Goal: Transaction & Acquisition: Purchase product/service

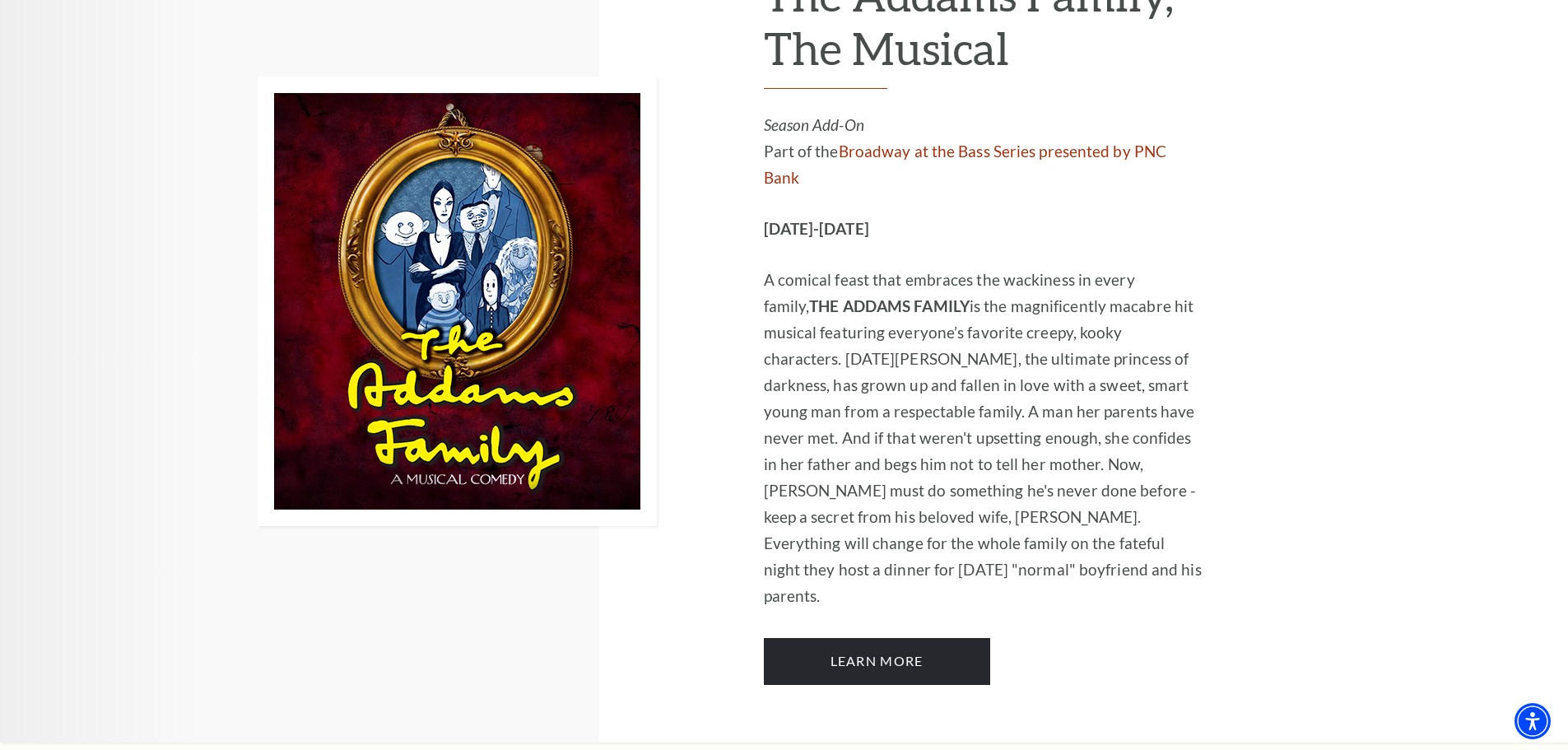
scroll to position [2717, 0]
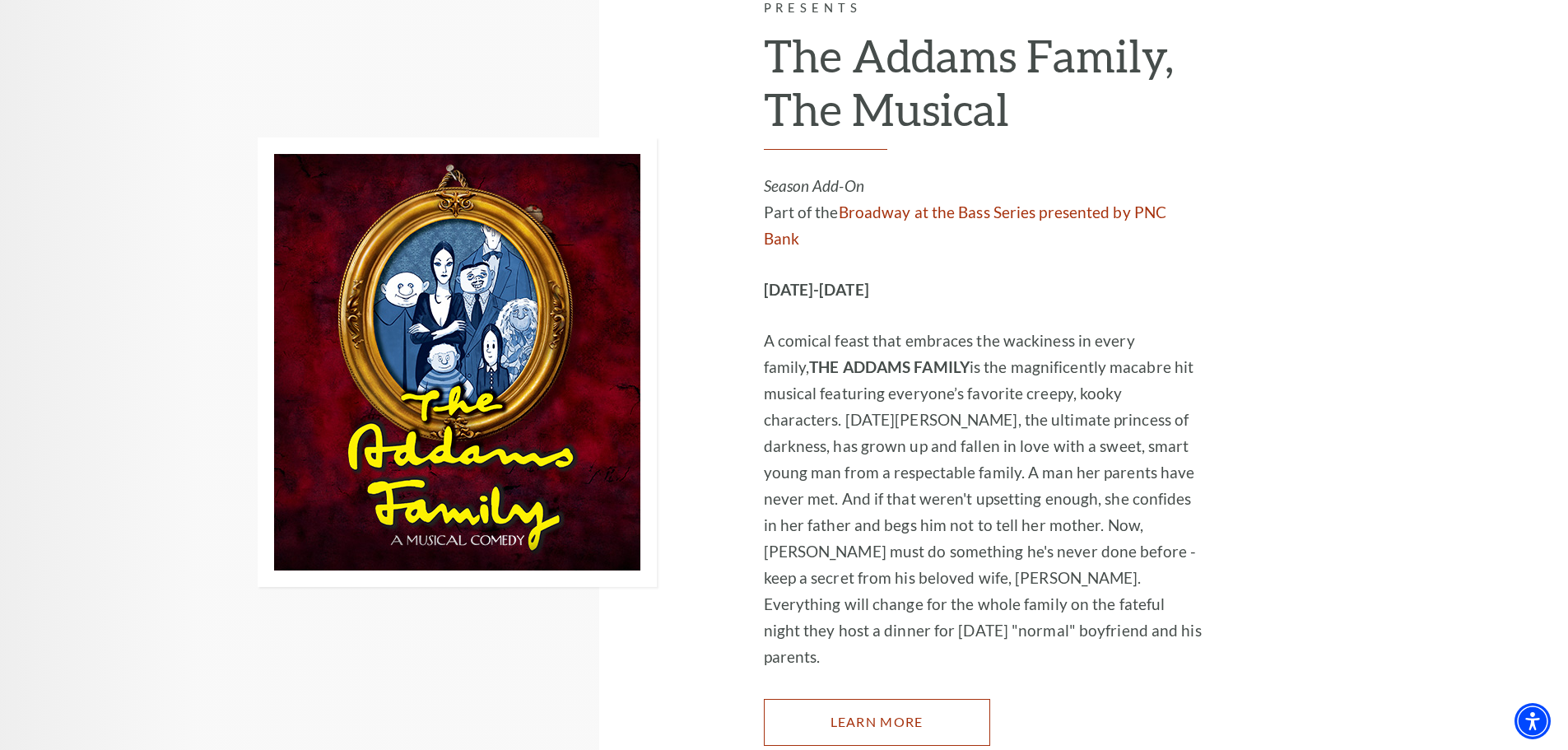
click at [867, 699] on link "Learn More" at bounding box center [876, 722] width 226 height 46
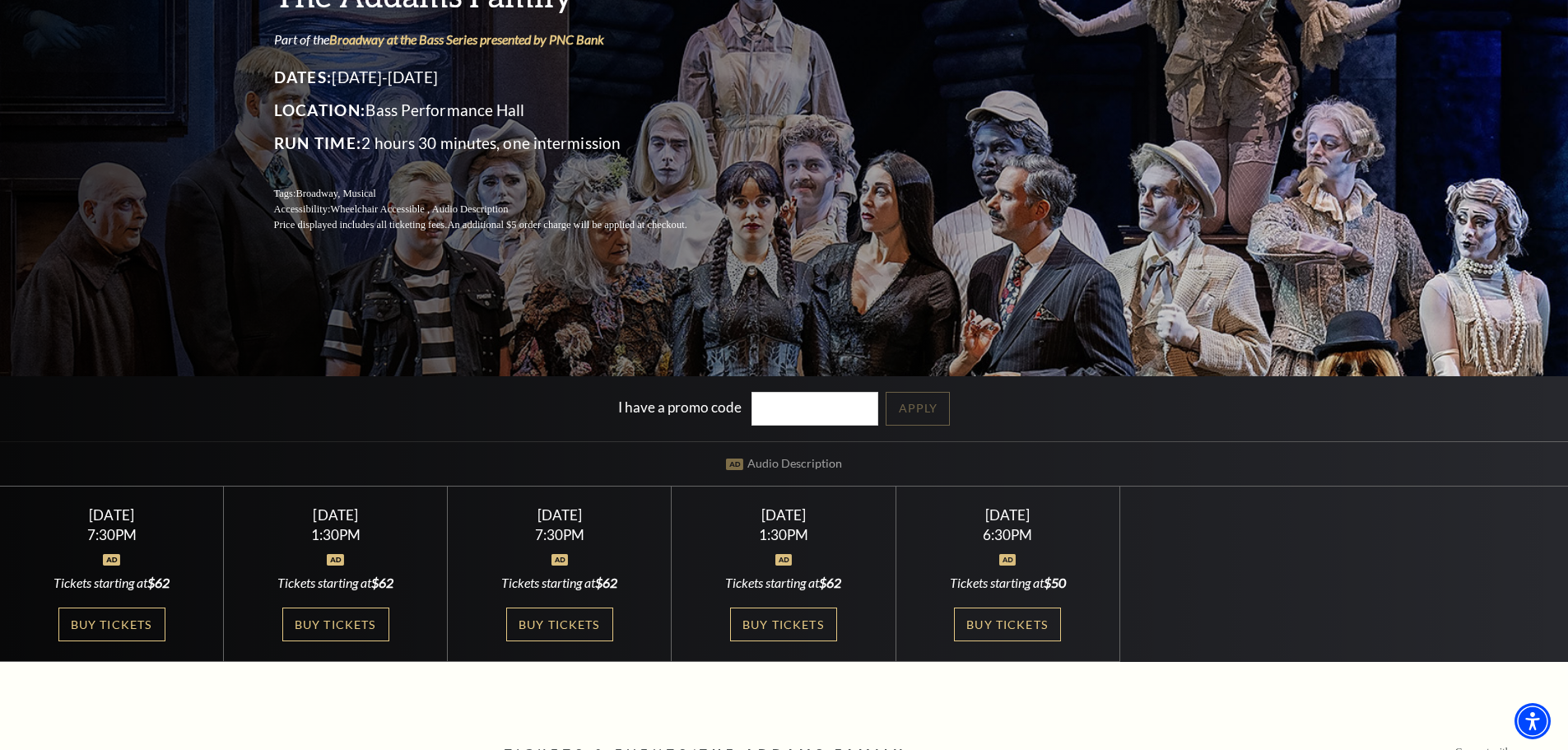
scroll to position [247, 0]
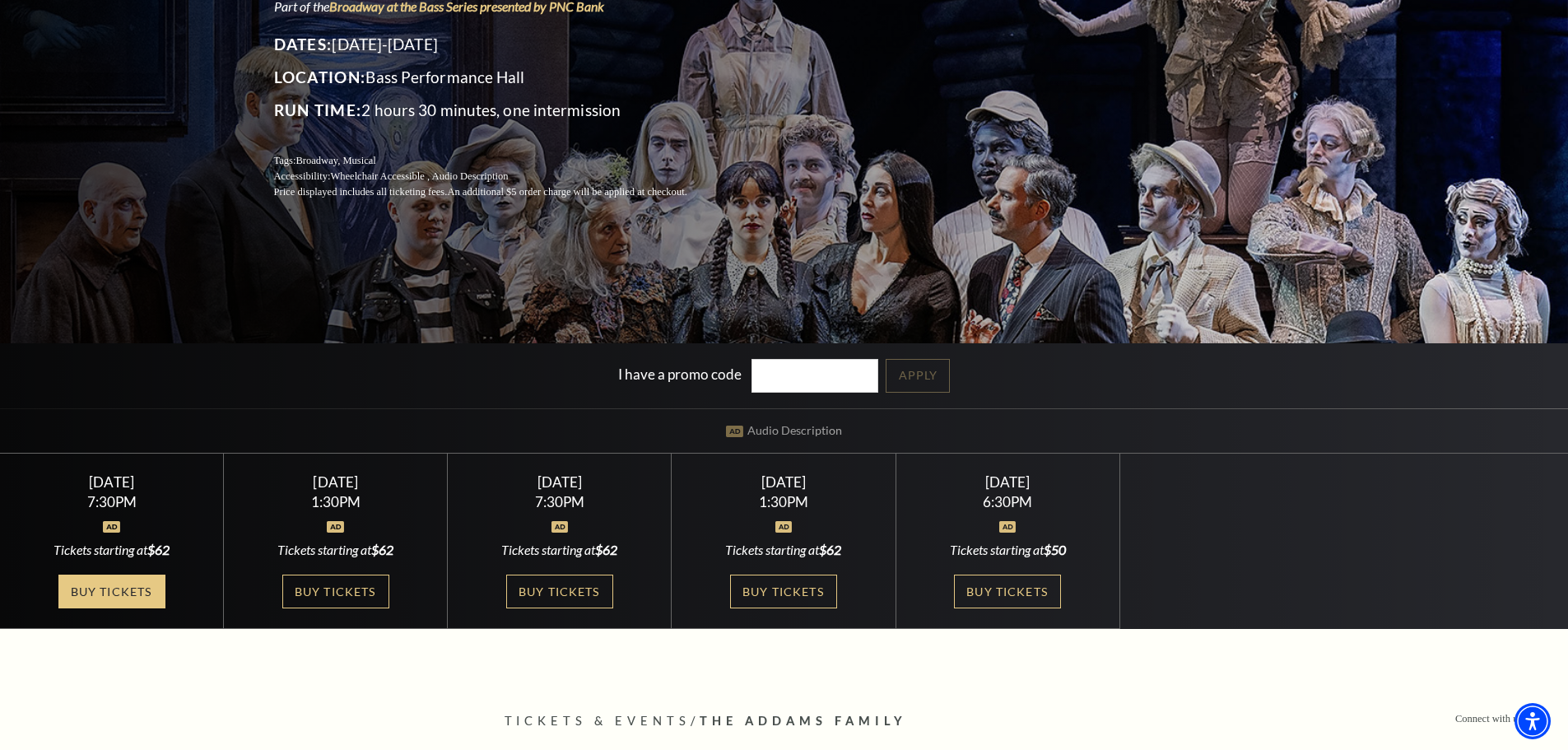
click at [140, 589] on link "Buy Tickets" at bounding box center [112, 591] width 107 height 34
click at [137, 589] on link "Buy Tickets" at bounding box center [112, 591] width 107 height 34
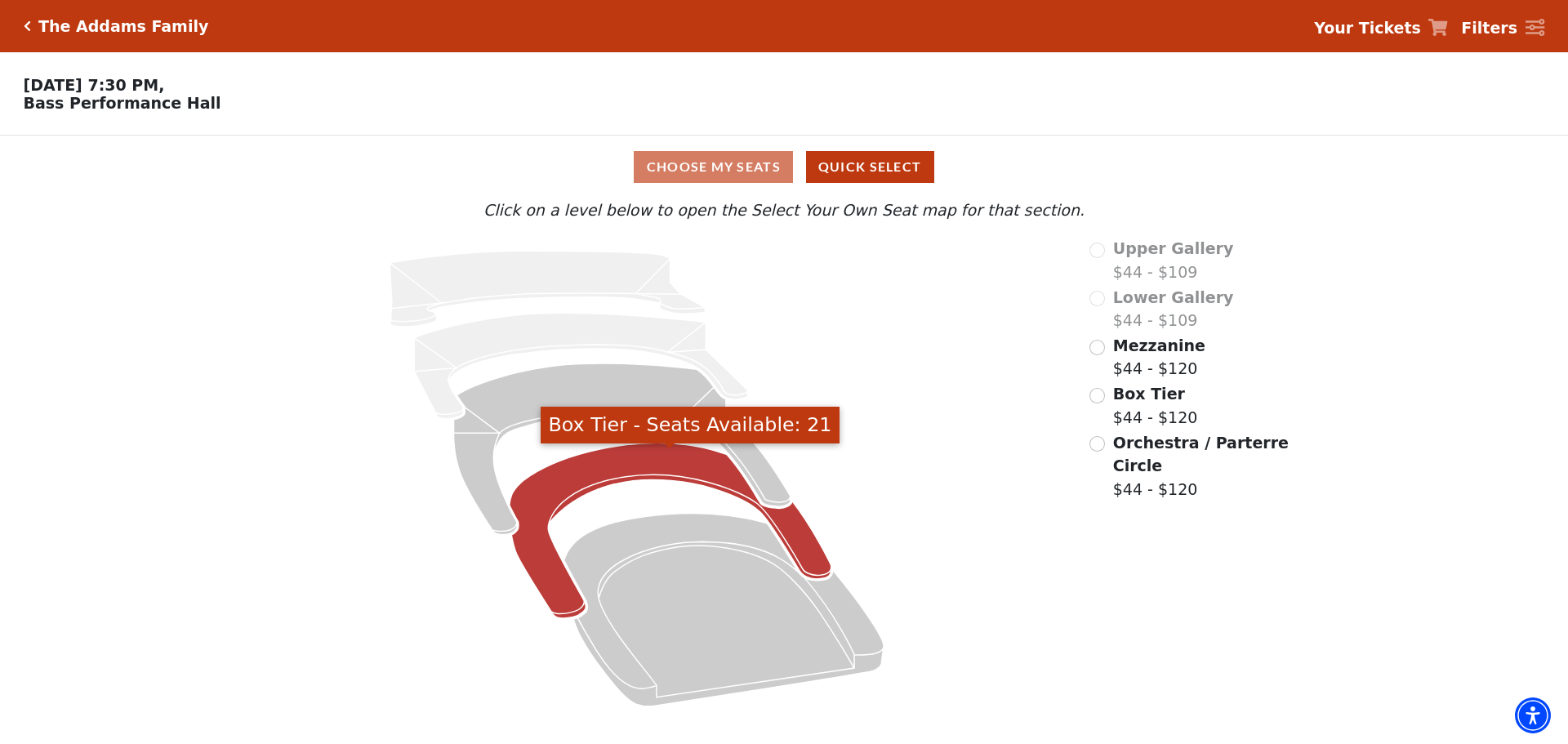
click at [630, 462] on icon "Box Tier - Seats Available: 21" at bounding box center [670, 531] width 322 height 176
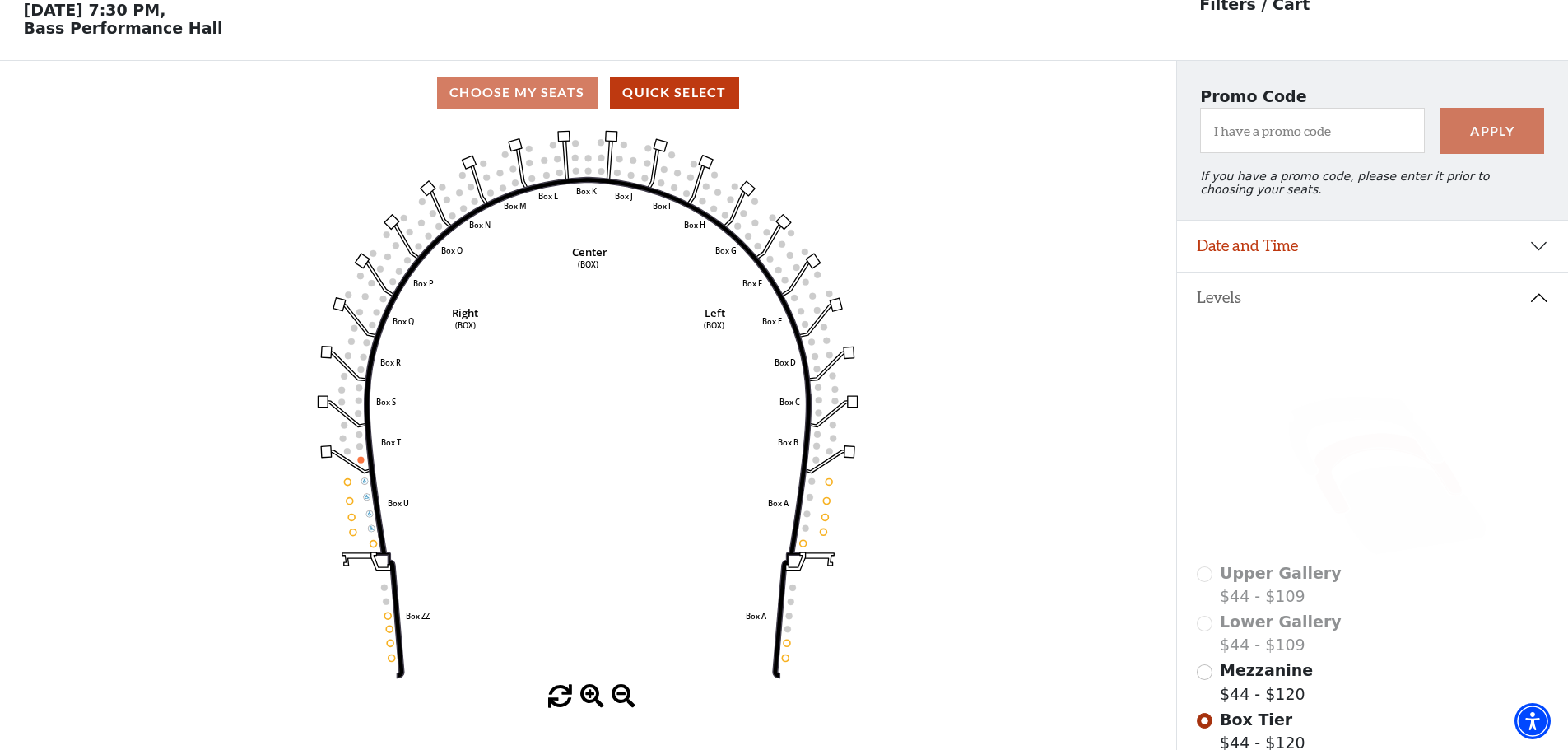
scroll to position [77, 0]
click at [1368, 482] on icon at bounding box center [1412, 510] width 147 height 89
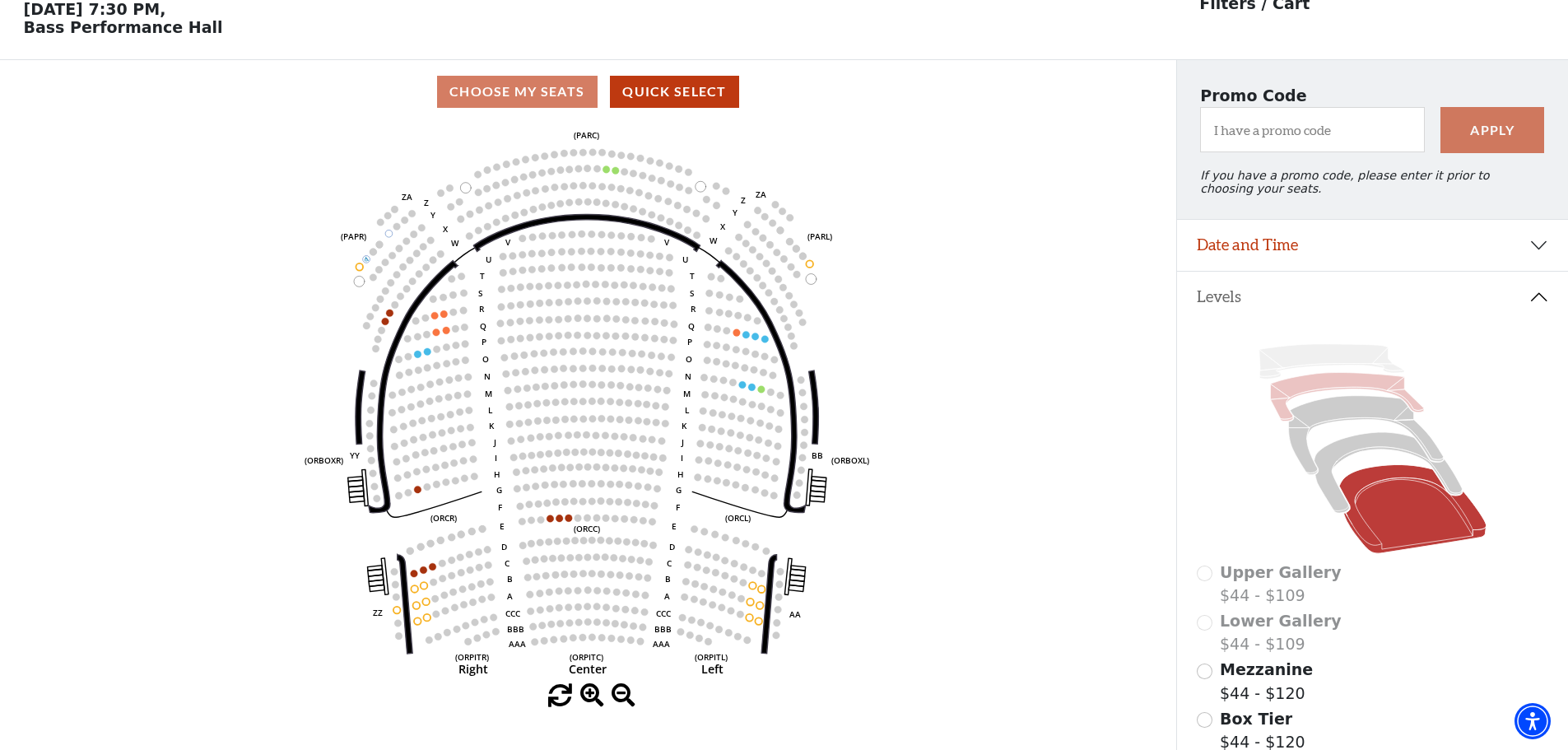
click at [1334, 396] on icon at bounding box center [1346, 397] width 153 height 49
click at [1339, 422] on icon at bounding box center [1365, 436] width 155 height 79
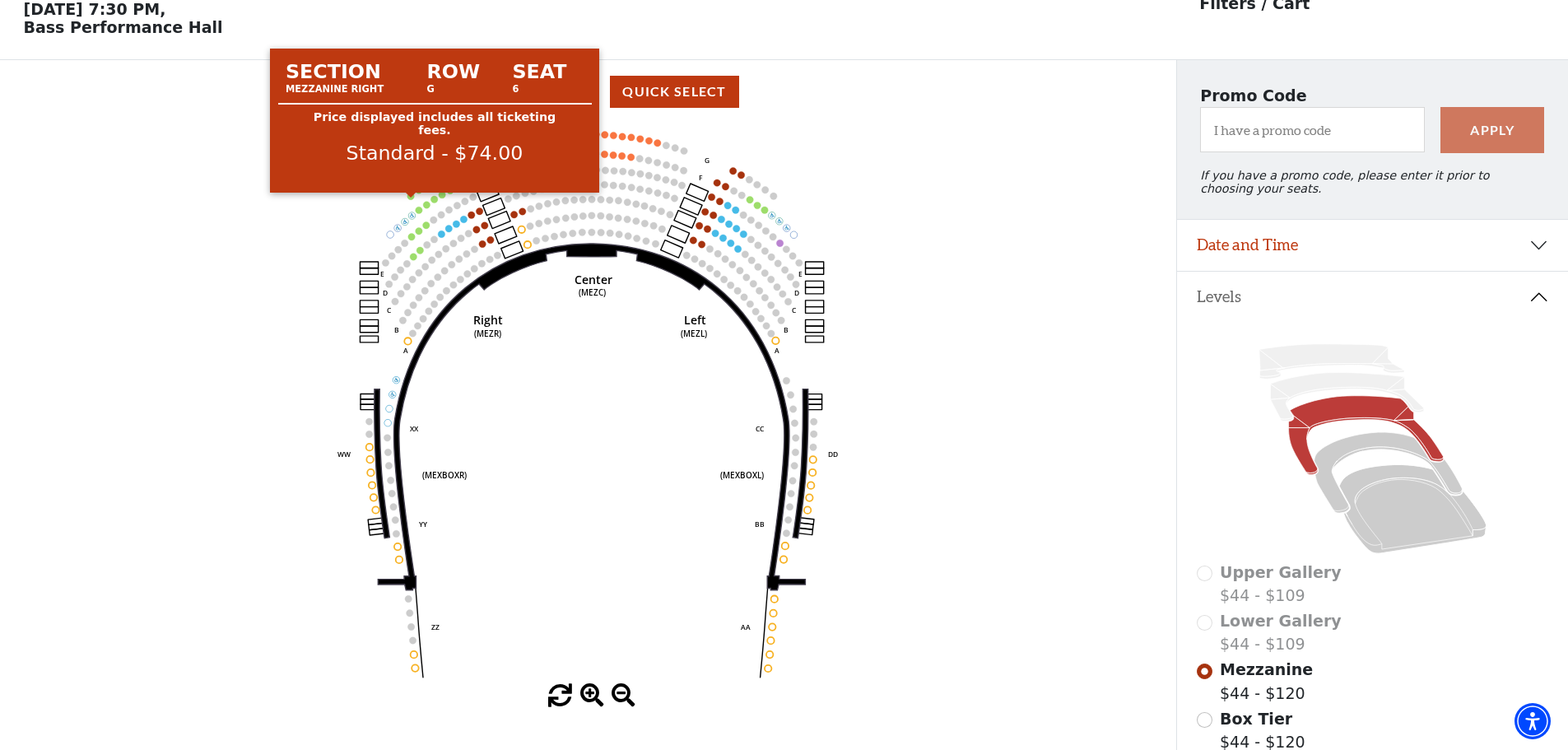
click at [412, 199] on circle at bounding box center [410, 195] width 7 height 7
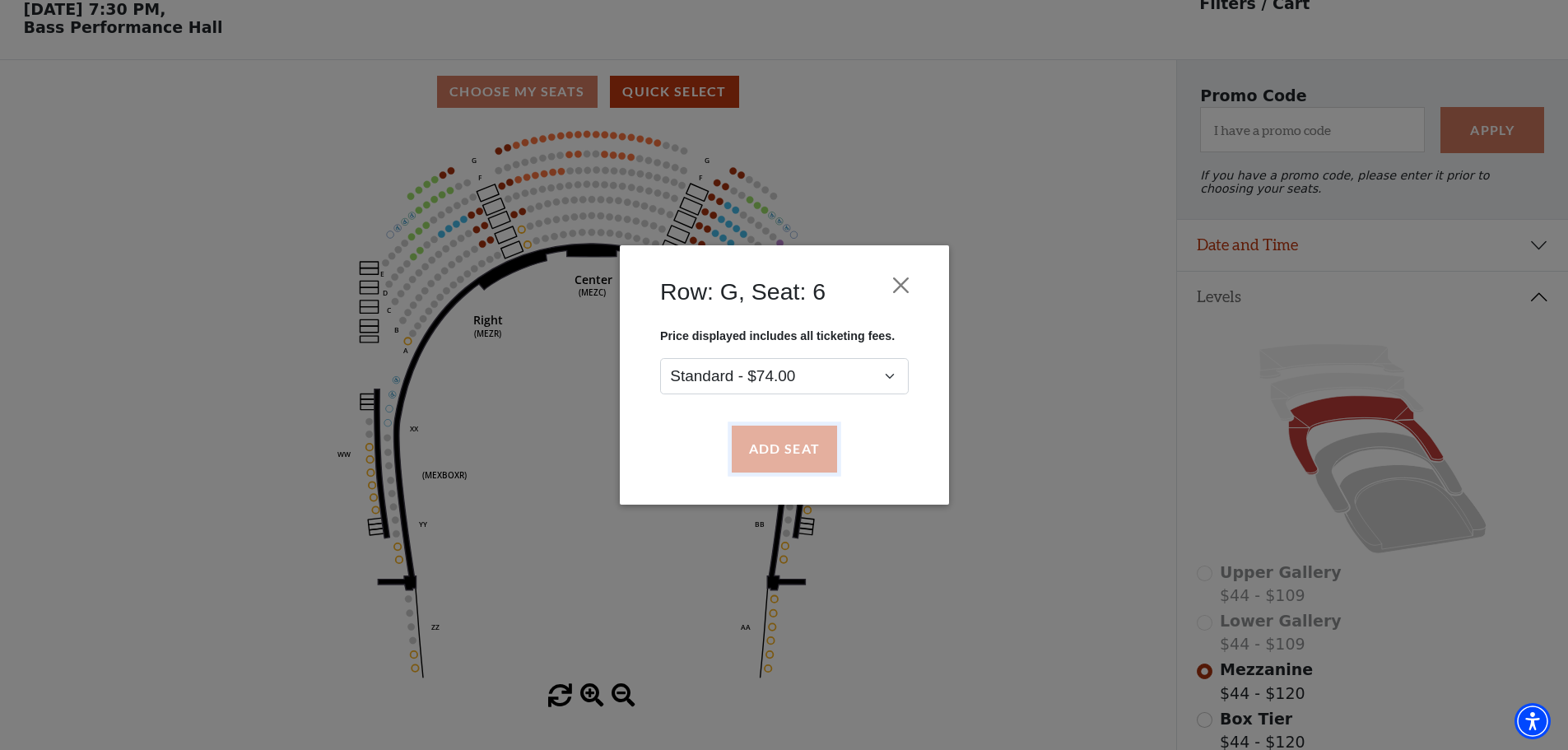
click at [758, 456] on button "Add Seat" at bounding box center [784, 449] width 105 height 46
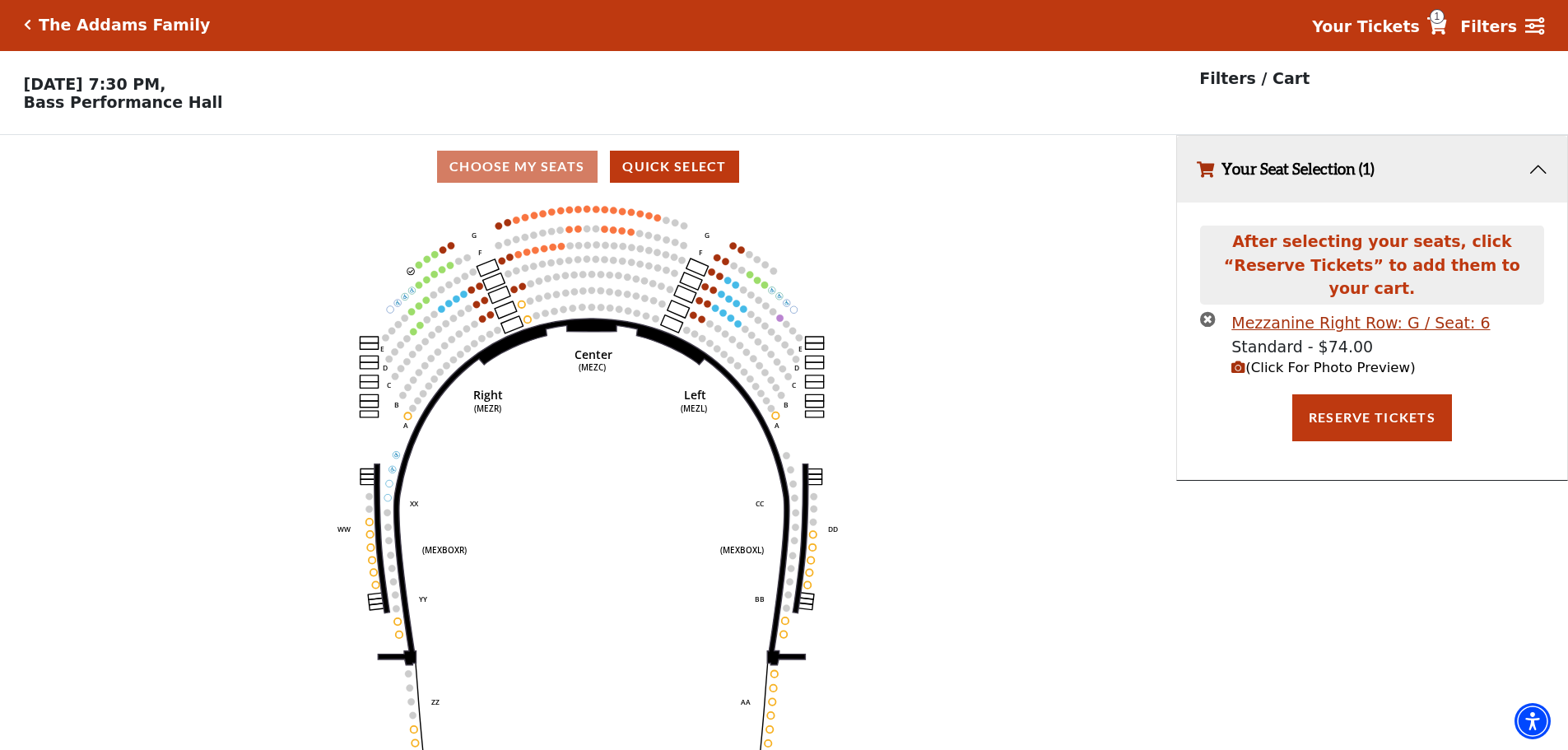
scroll to position [0, 0]
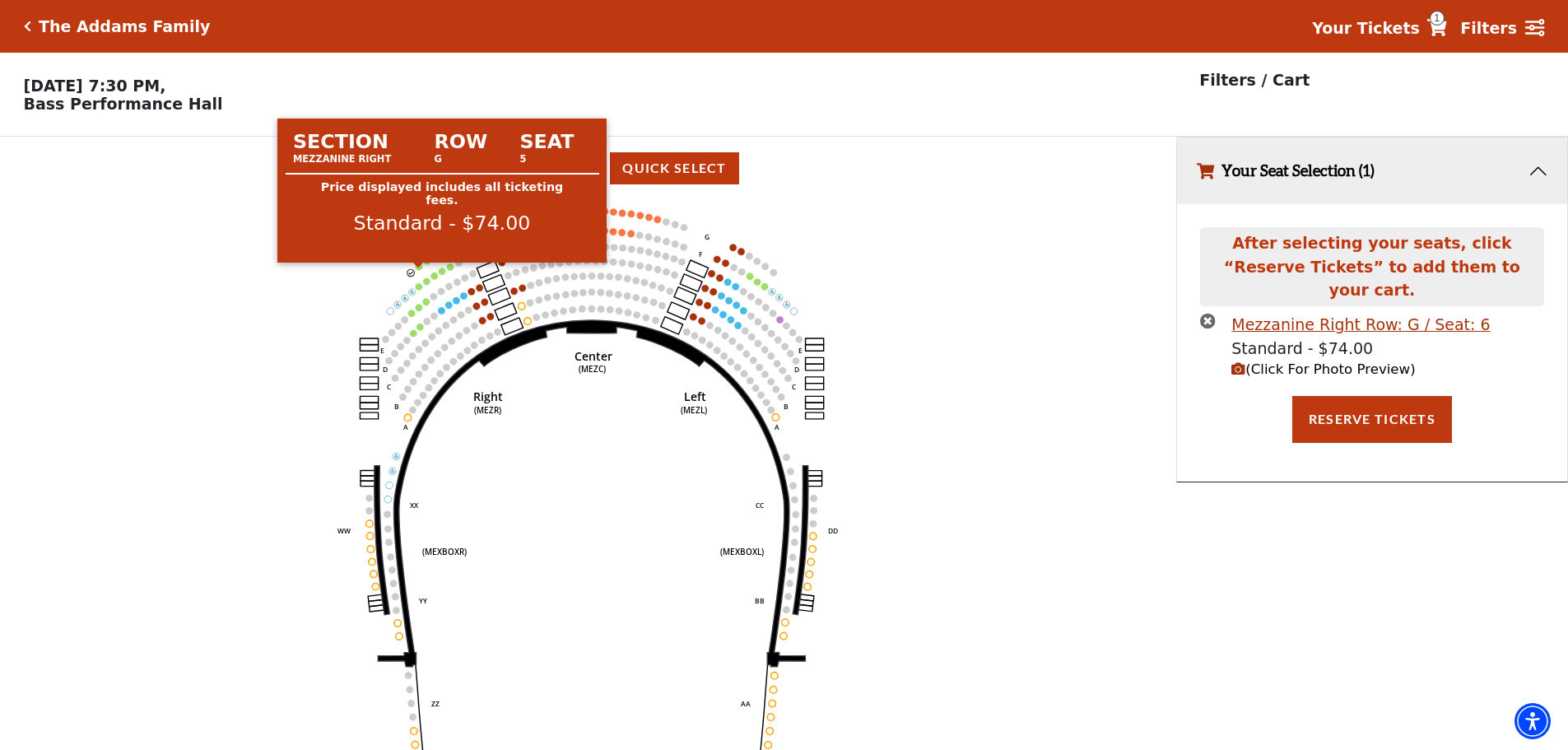
click at [419, 269] on circle at bounding box center [419, 266] width 7 height 7
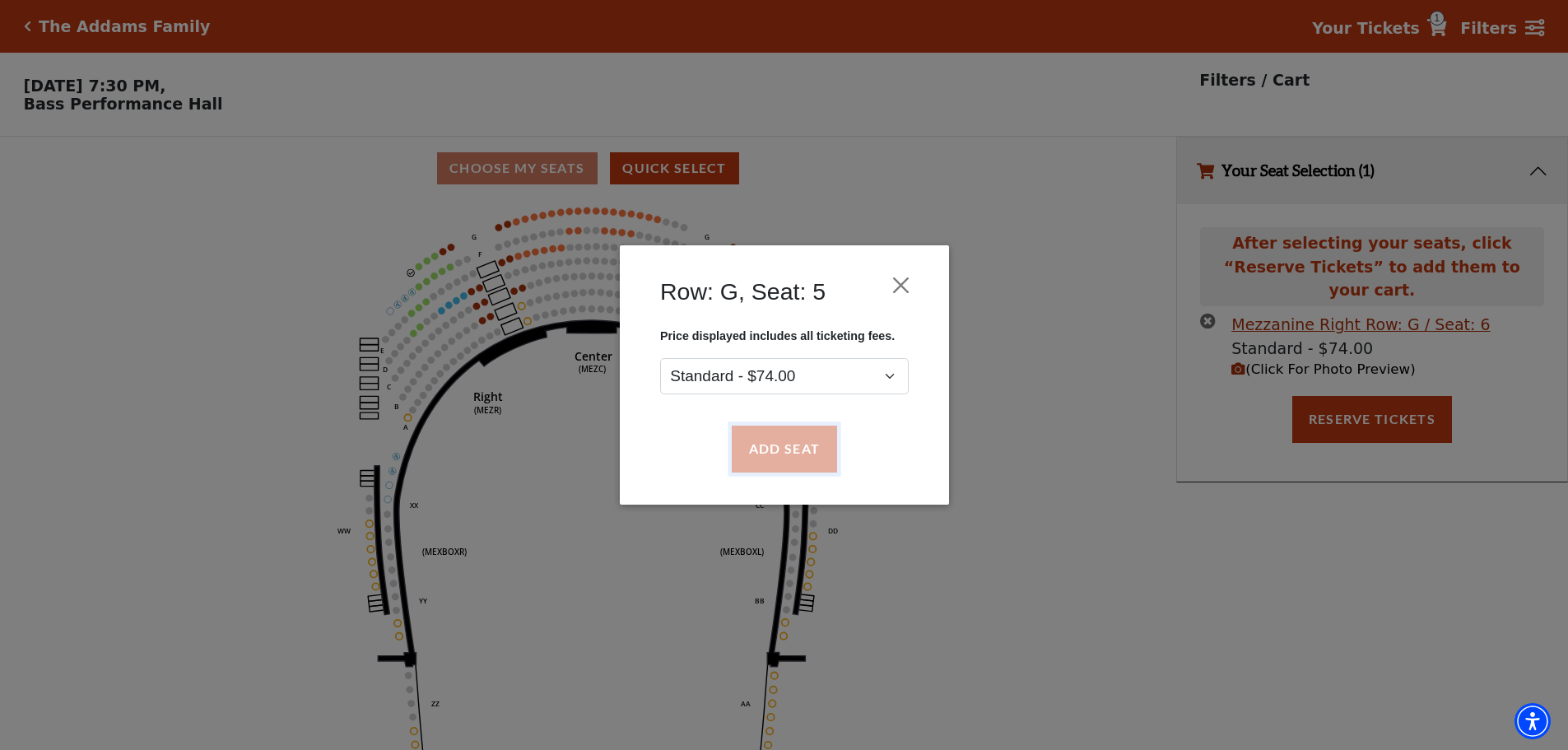
click at [827, 459] on button "Add Seat" at bounding box center [784, 449] width 105 height 46
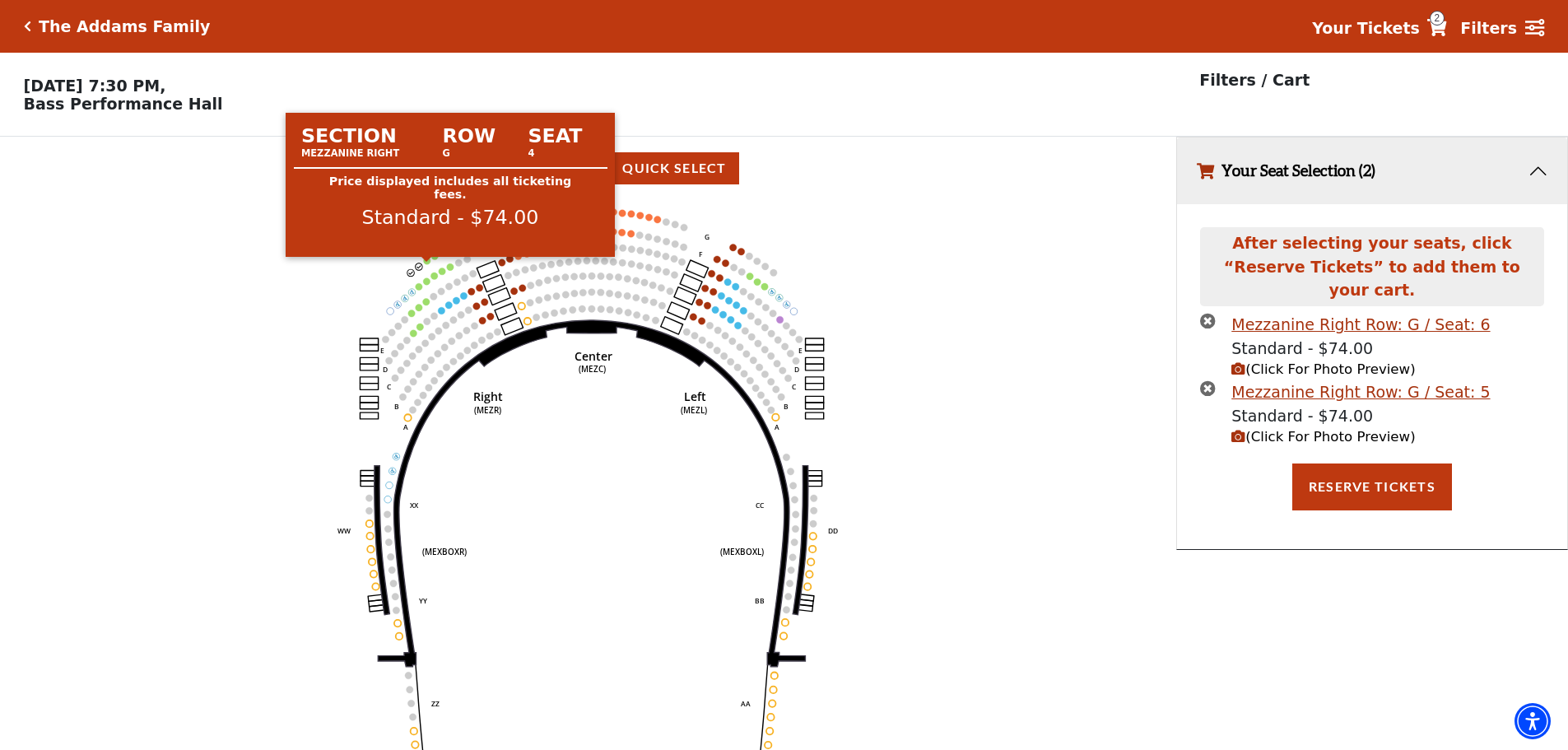
click at [429, 264] on circle at bounding box center [427, 260] width 7 height 7
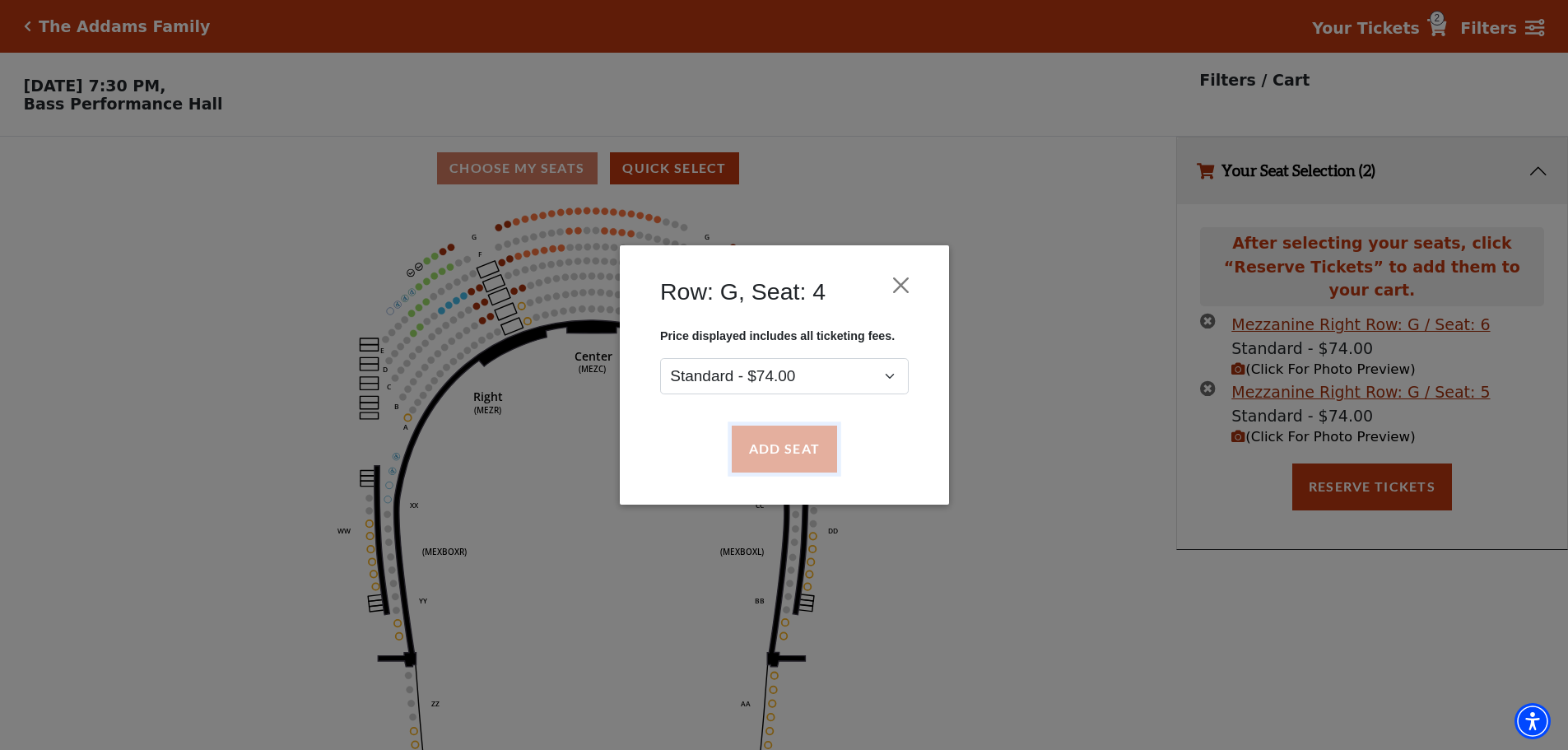
click at [814, 443] on button "Add Seat" at bounding box center [784, 449] width 105 height 46
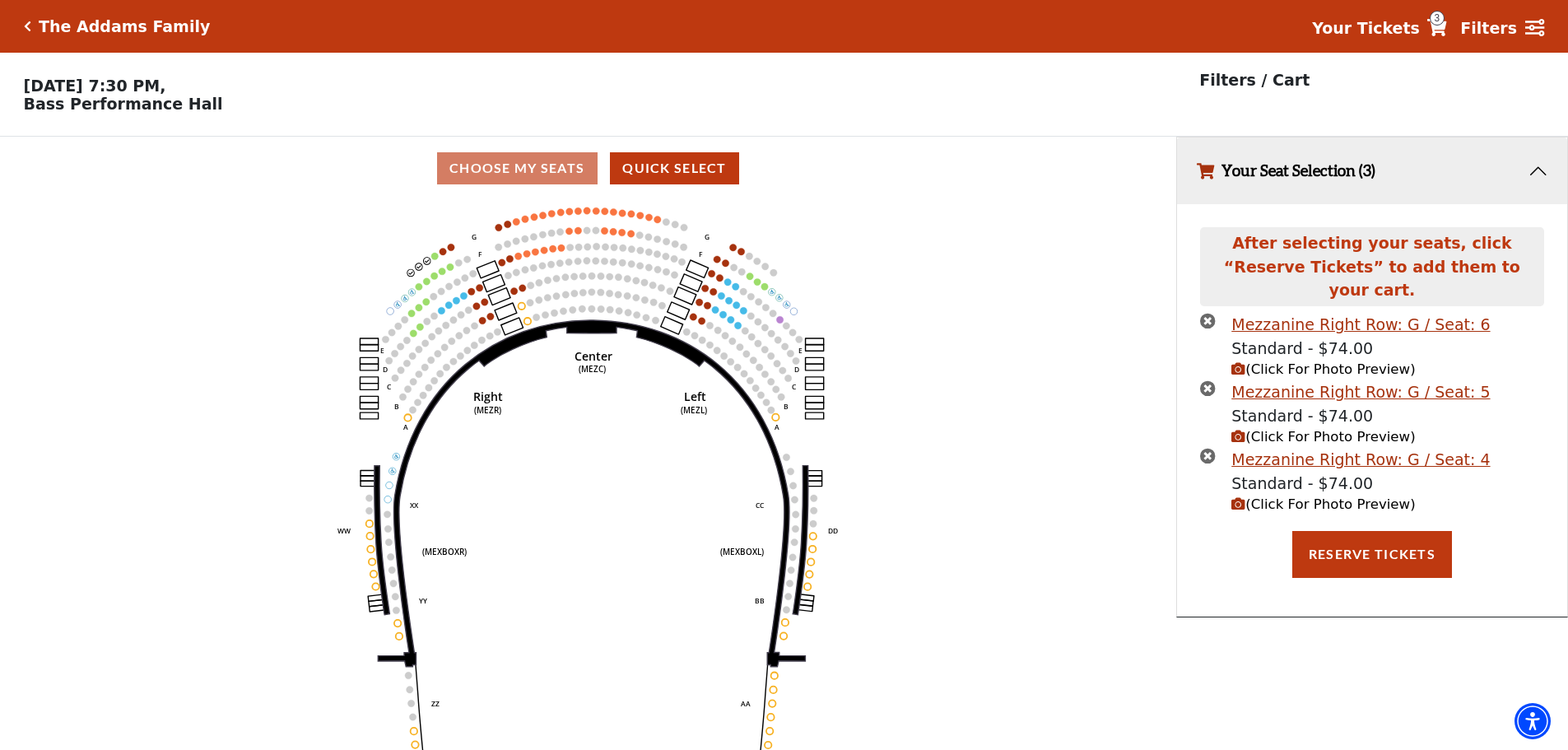
scroll to position [40, 0]
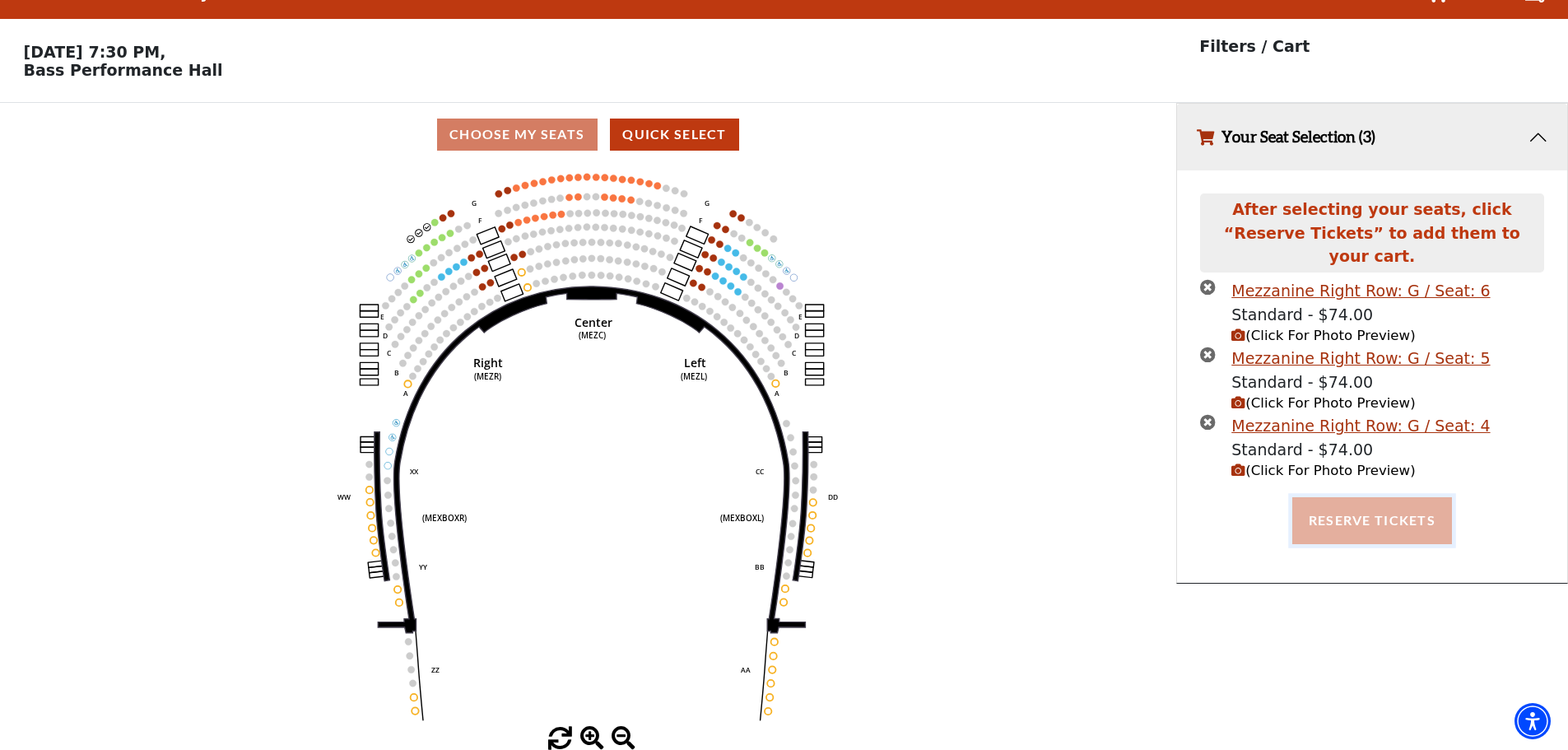
click at [1390, 497] on button "Reserve Tickets" at bounding box center [1372, 520] width 160 height 46
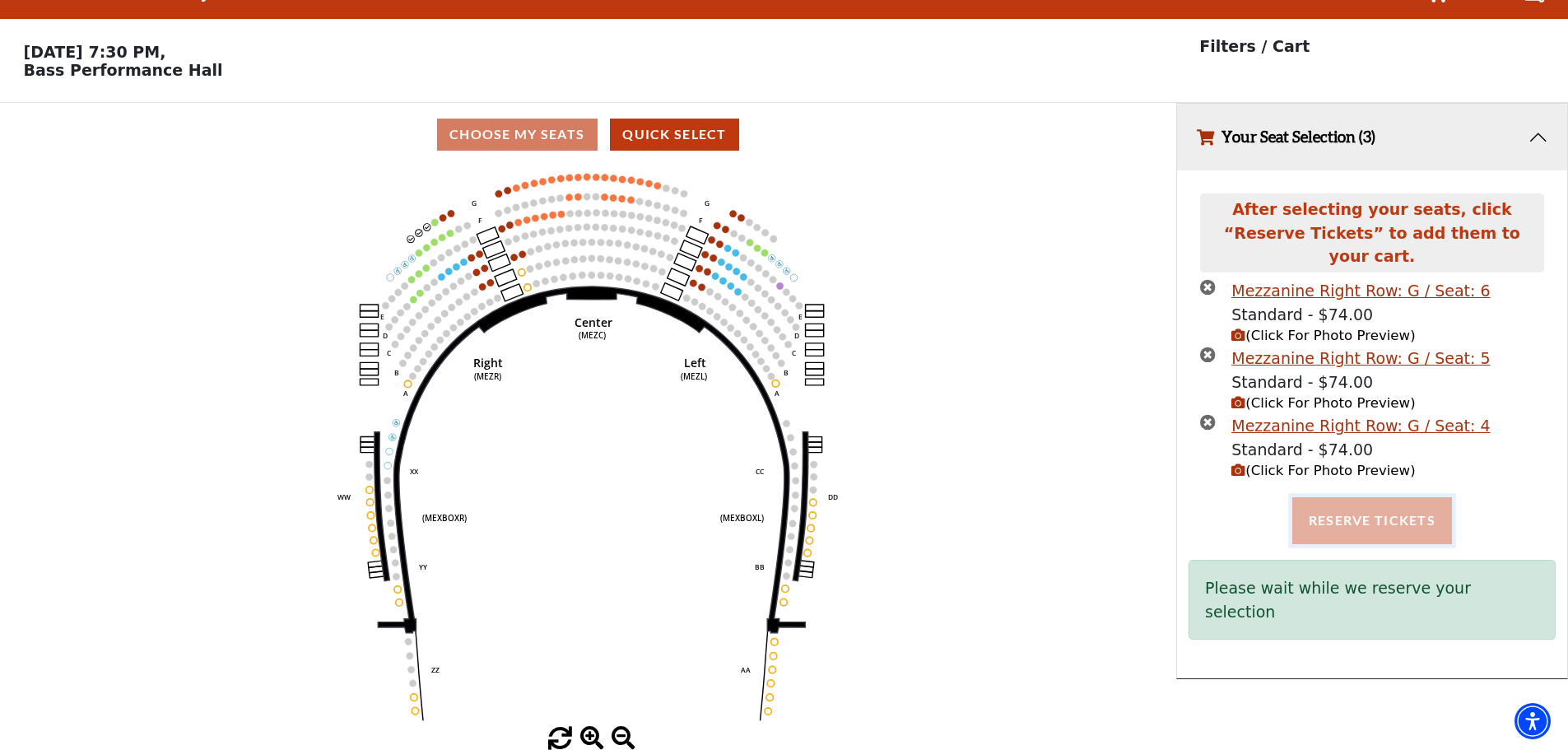
click at [1361, 497] on button "Reserve Tickets" at bounding box center [1372, 520] width 160 height 46
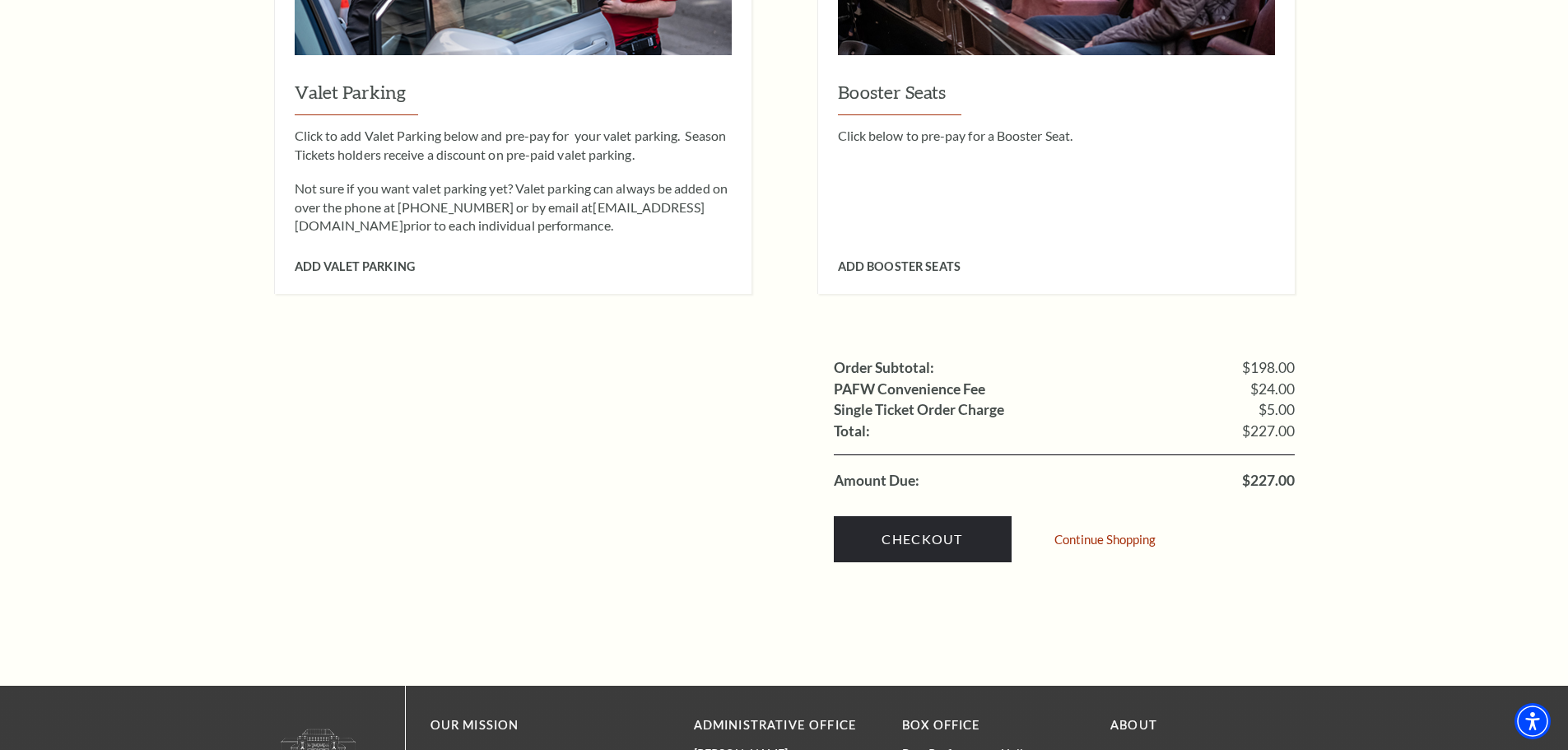
scroll to position [1482, 0]
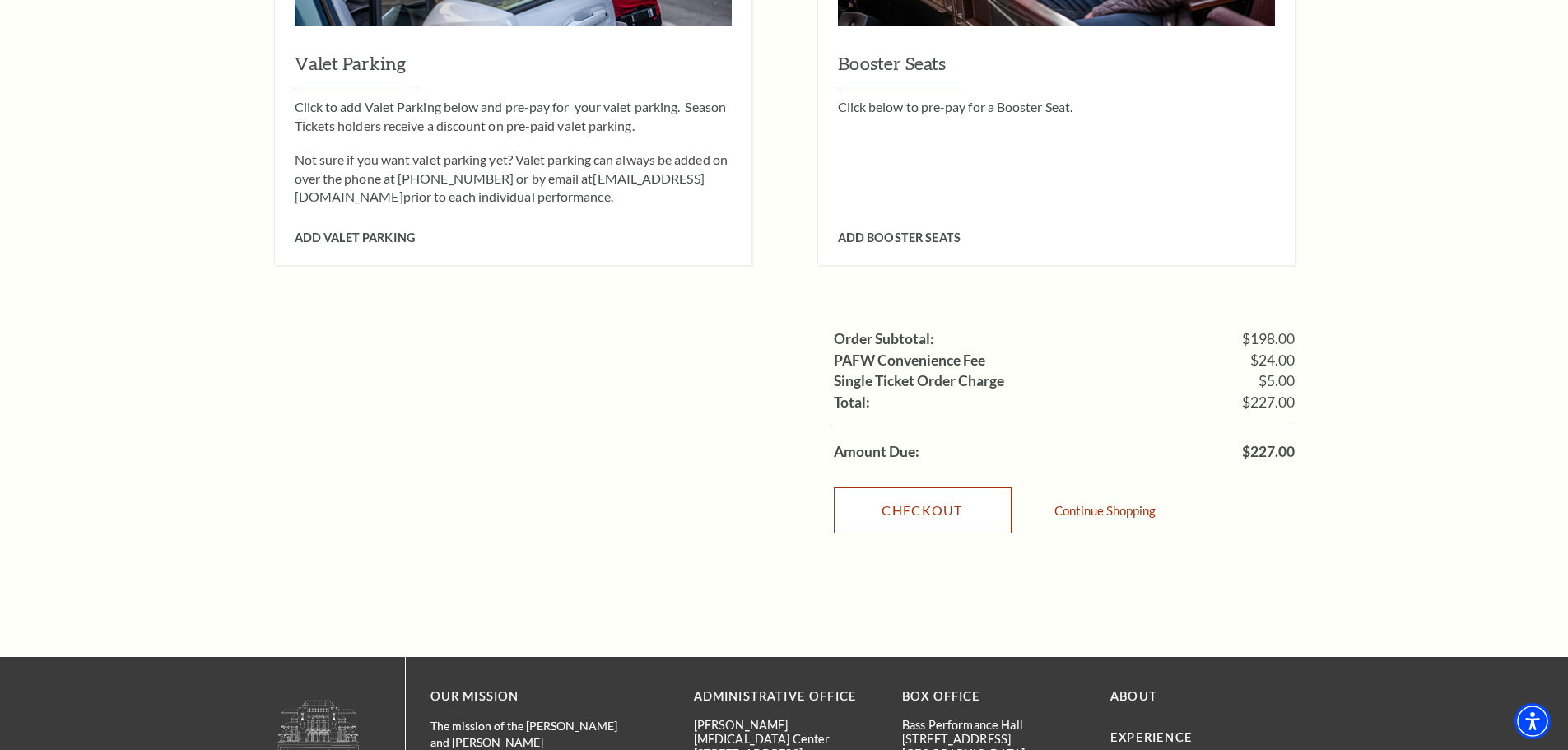
click at [919, 487] on link "Checkout" at bounding box center [921, 510] width 177 height 46
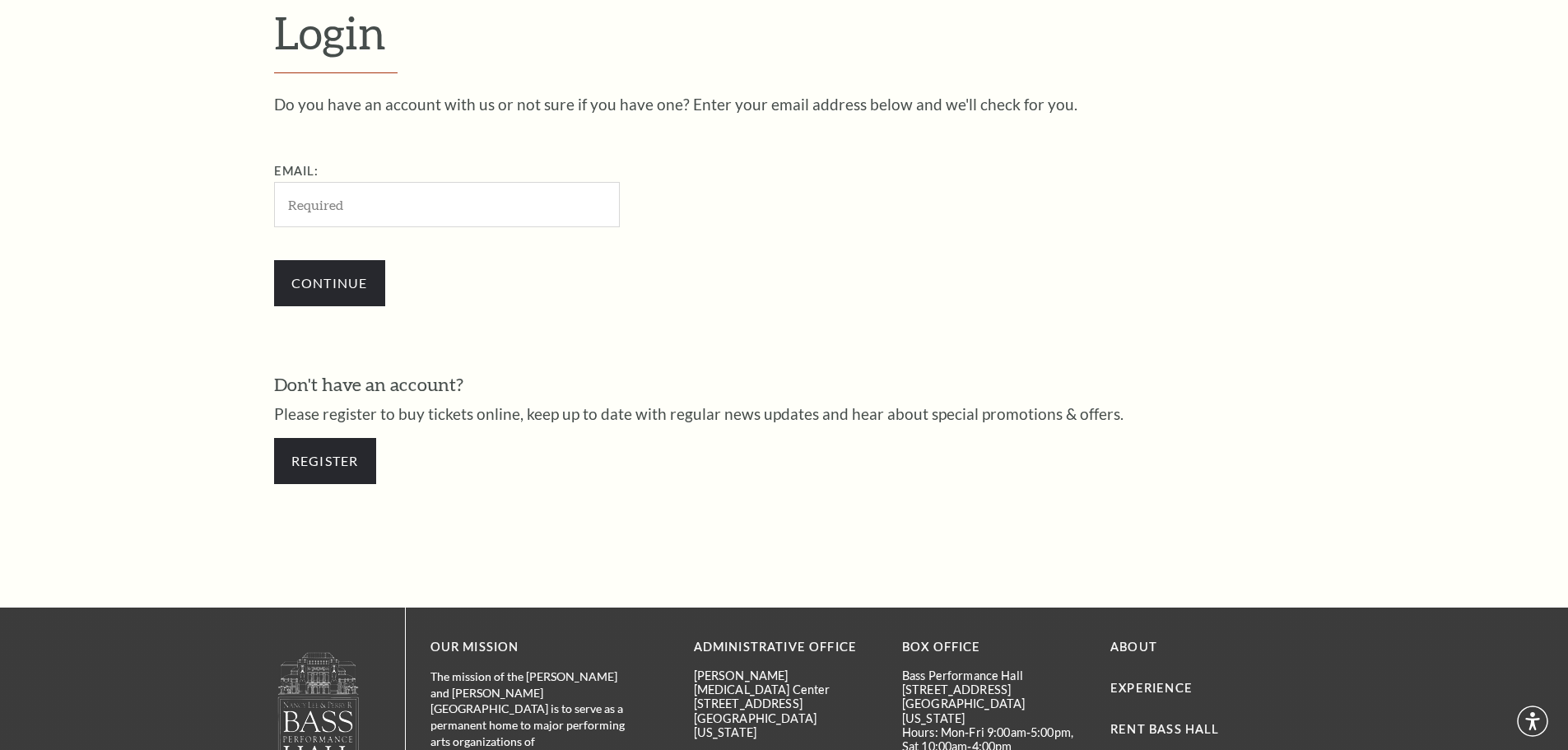
scroll to position [551, 0]
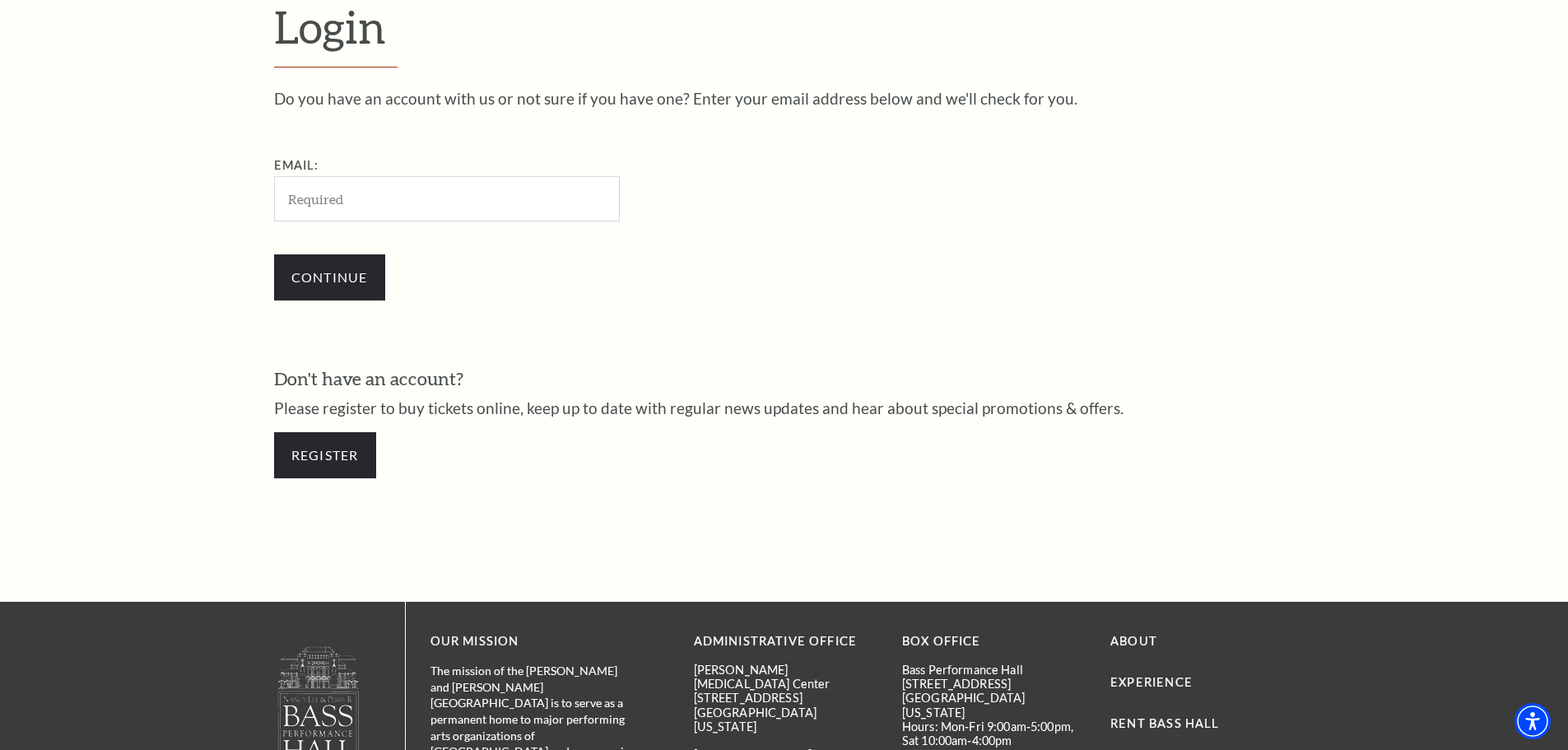
click at [337, 211] on input "Email:" at bounding box center [447, 199] width 345 height 45
type input "[EMAIL_ADDRESS][DOMAIN_NAME]"
click at [362, 281] on input "Continue" at bounding box center [329, 277] width 111 height 46
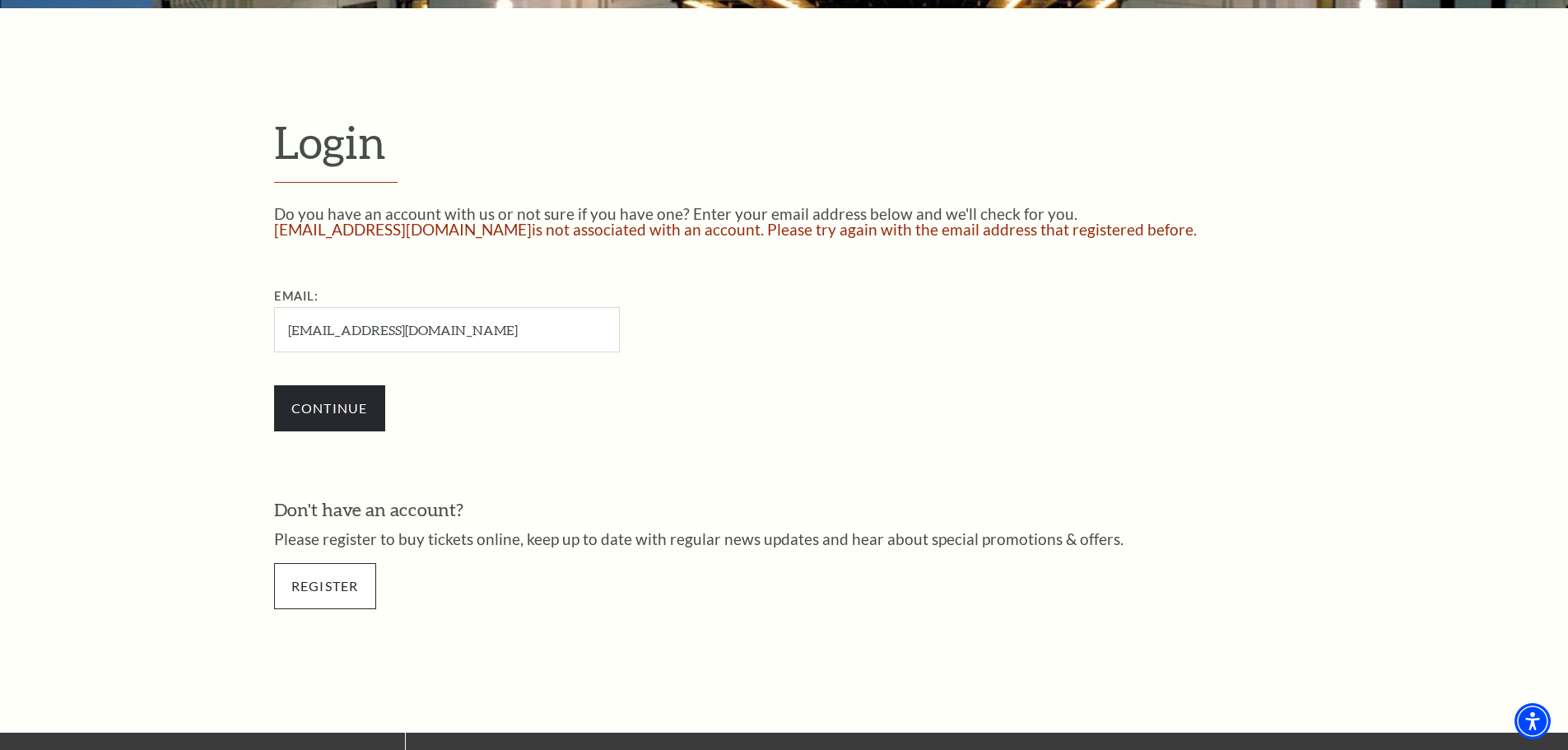
scroll to position [450, 0]
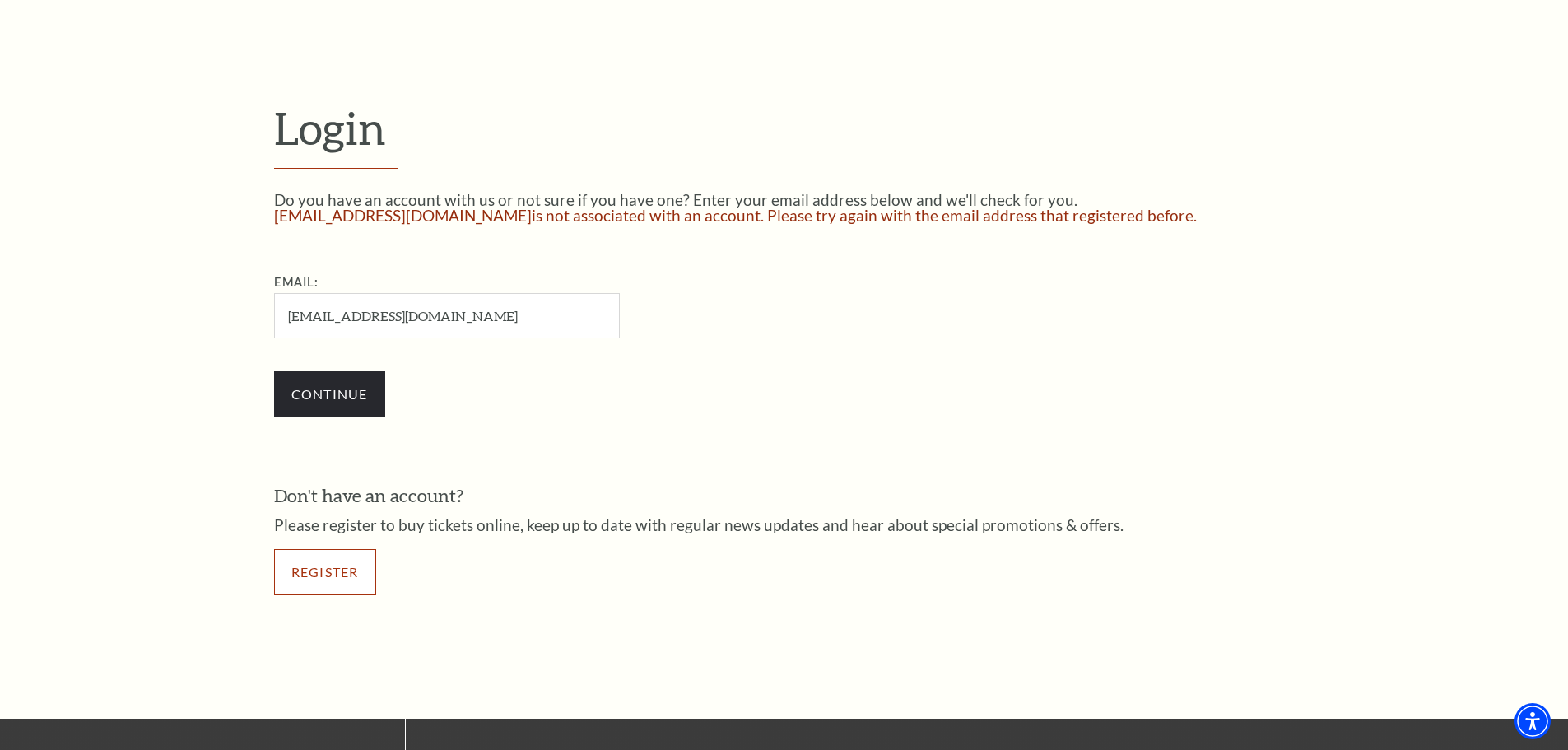
click at [343, 559] on link "Register" at bounding box center [325, 572] width 102 height 46
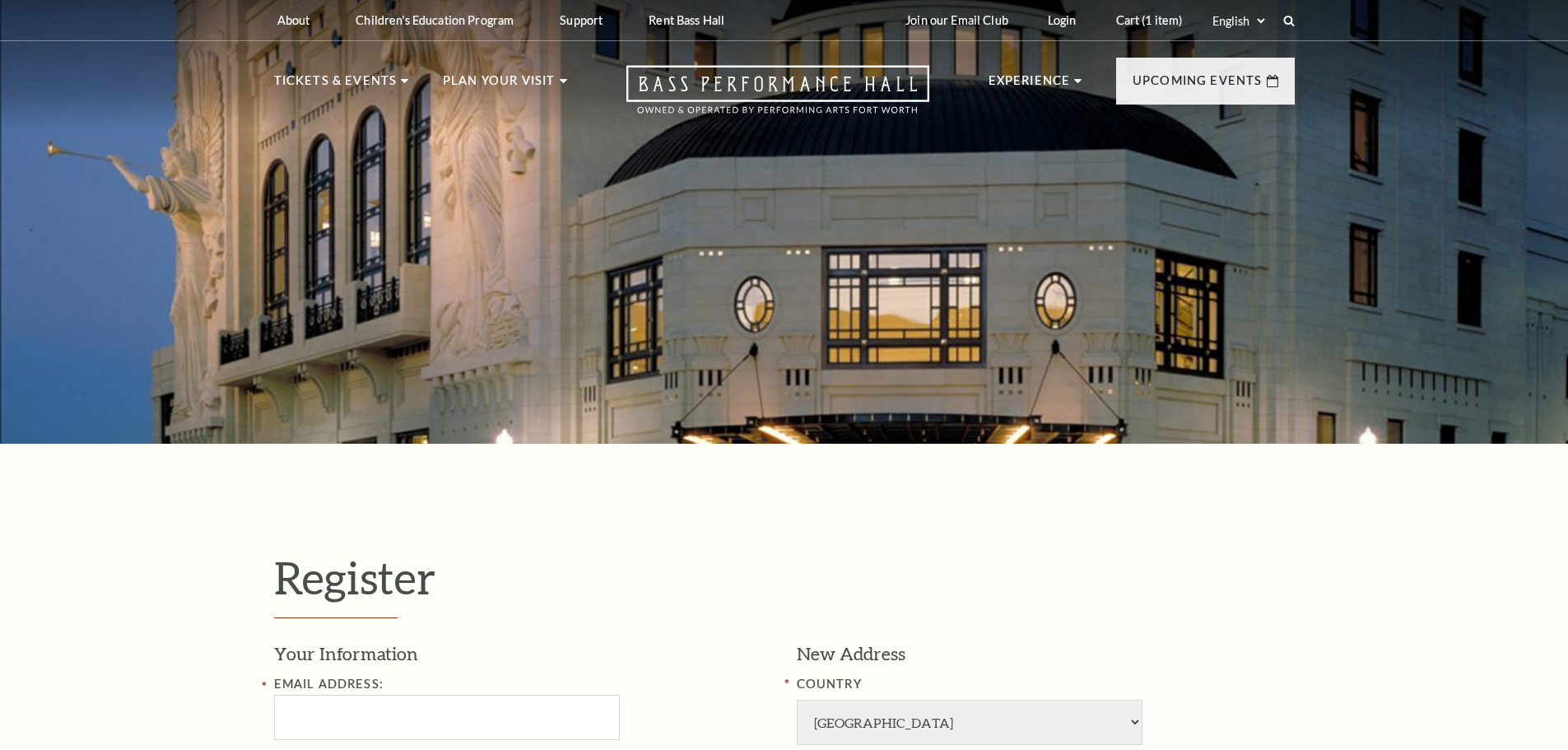
select select "1"
select select "[GEOGRAPHIC_DATA]"
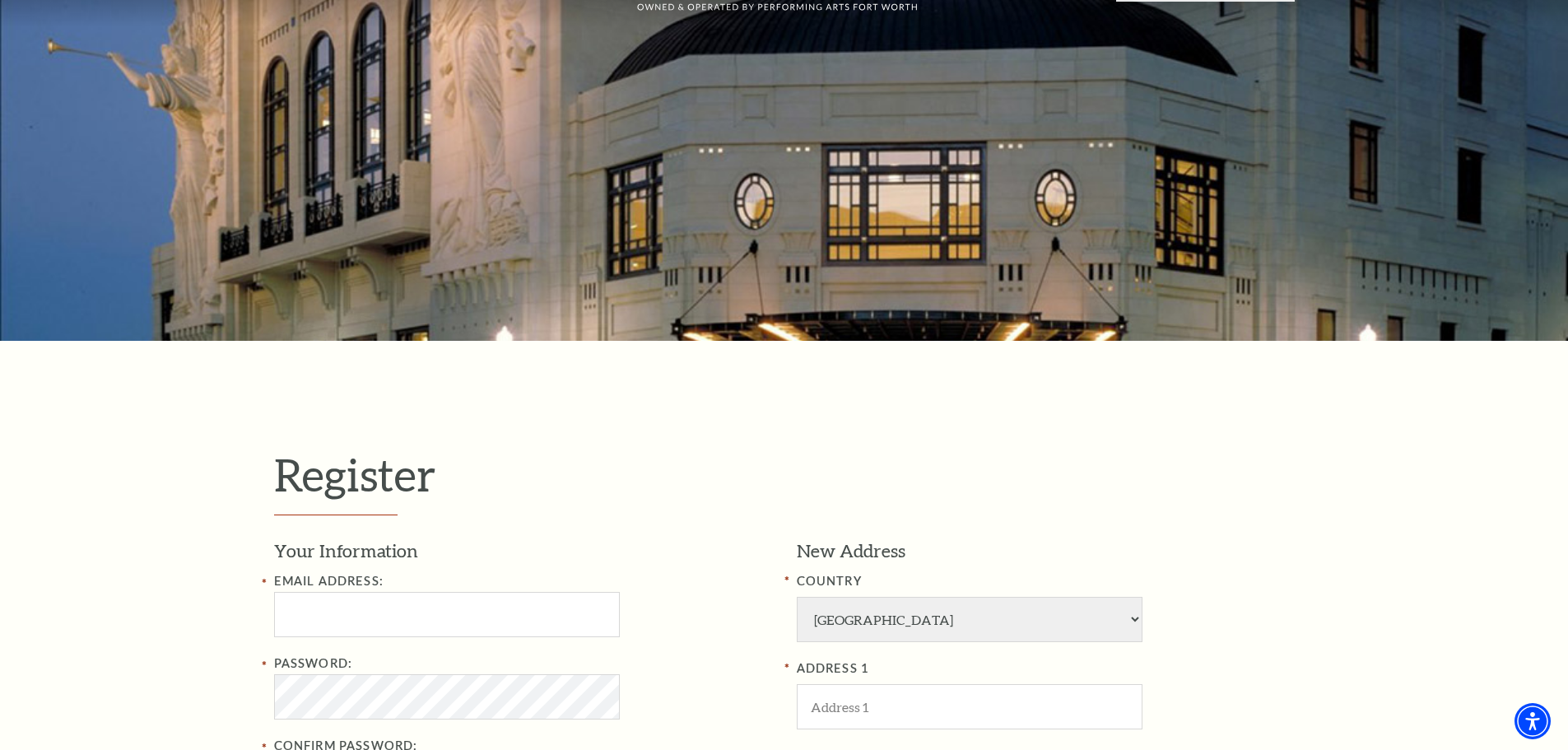
scroll to position [164, 0]
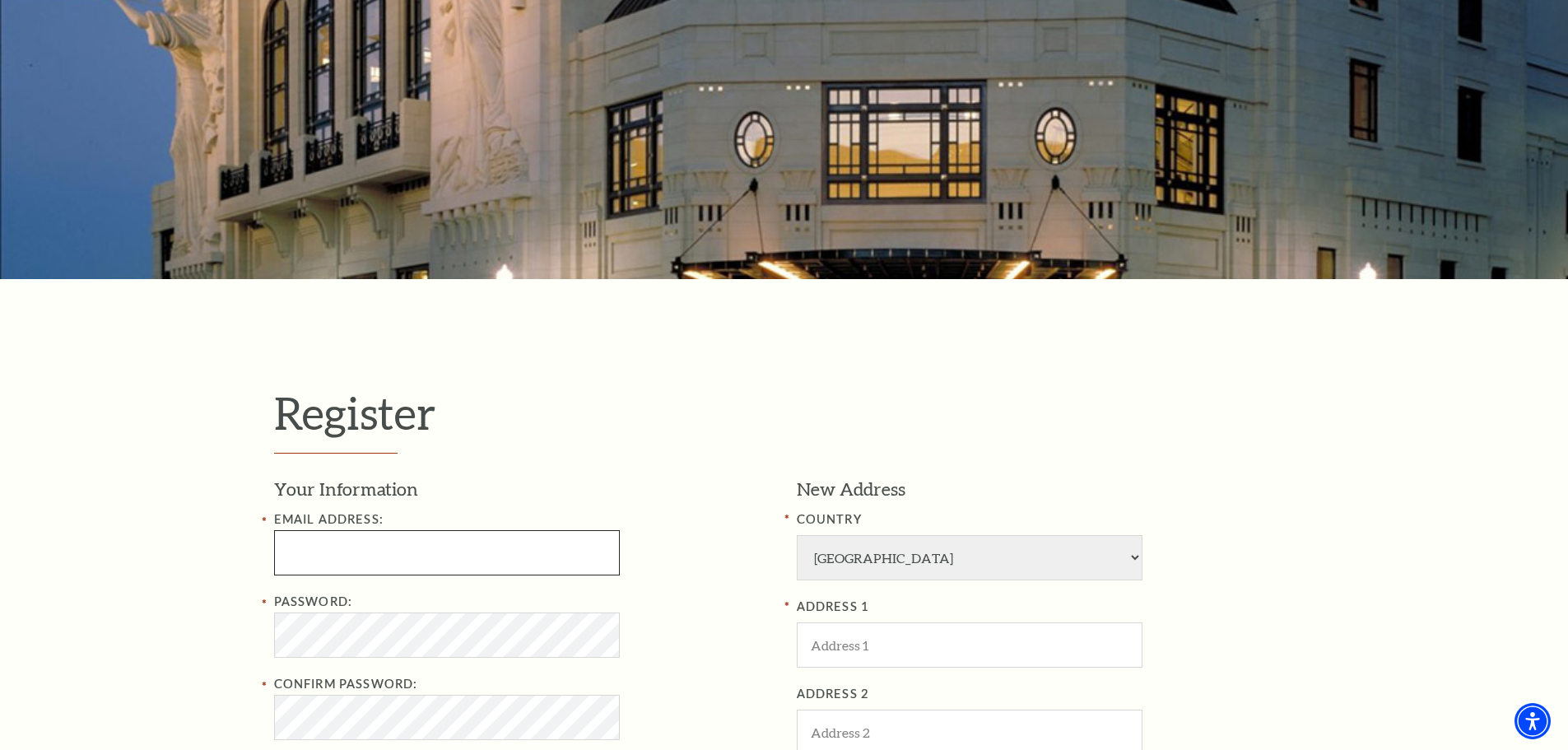
click at [378, 544] on input "Email Address:" at bounding box center [447, 553] width 345 height 45
type input "sarabirmingham@yahoo.com"
type input "Sara"
type input "Armstrong"
type input "9727469881"
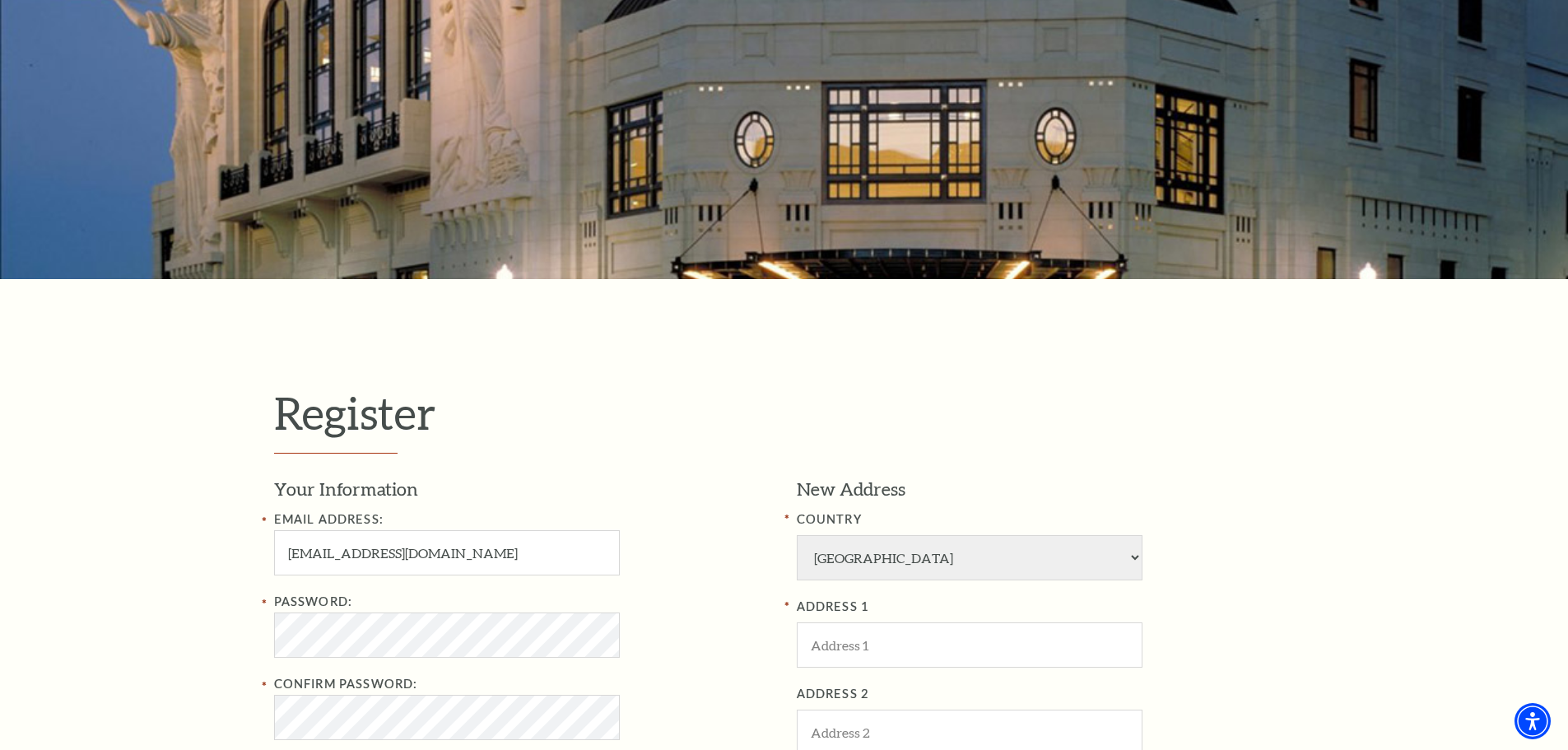
type input "1403 Park Place Blvd"
type input "505"
type input "Hurst"
type input "76053"
type input "972-746-9881"
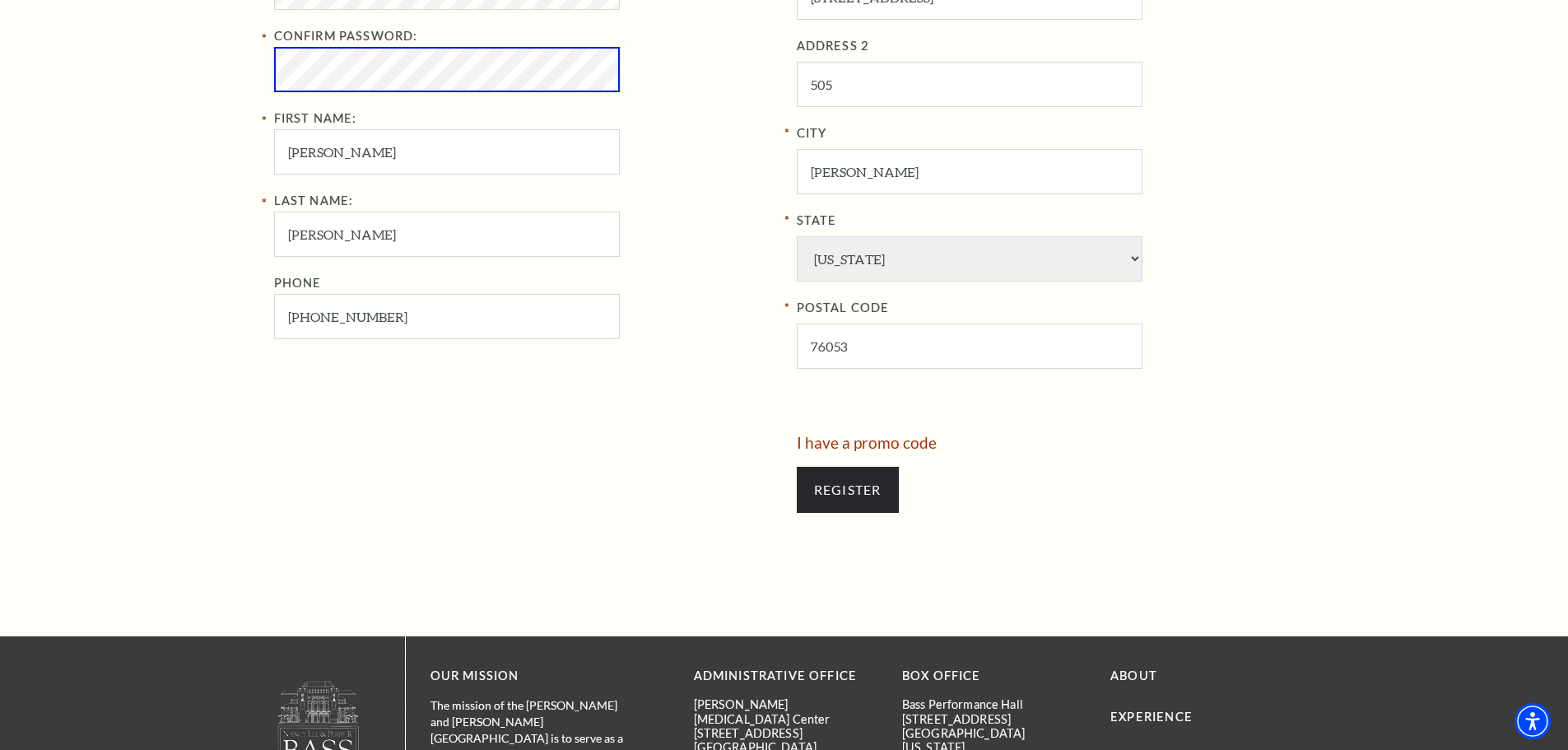
scroll to position [823, 0]
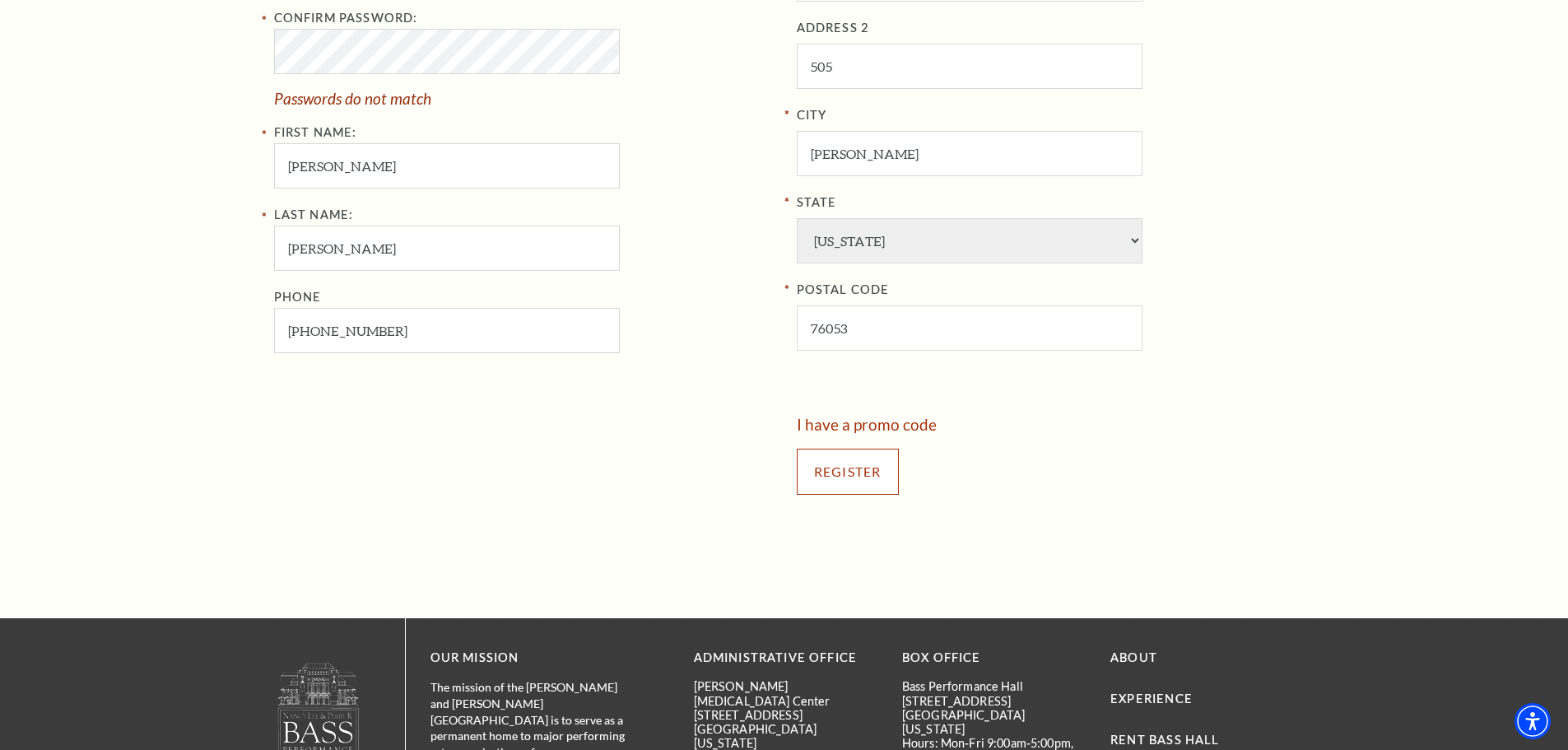
click at [835, 476] on input "Register" at bounding box center [847, 471] width 102 height 46
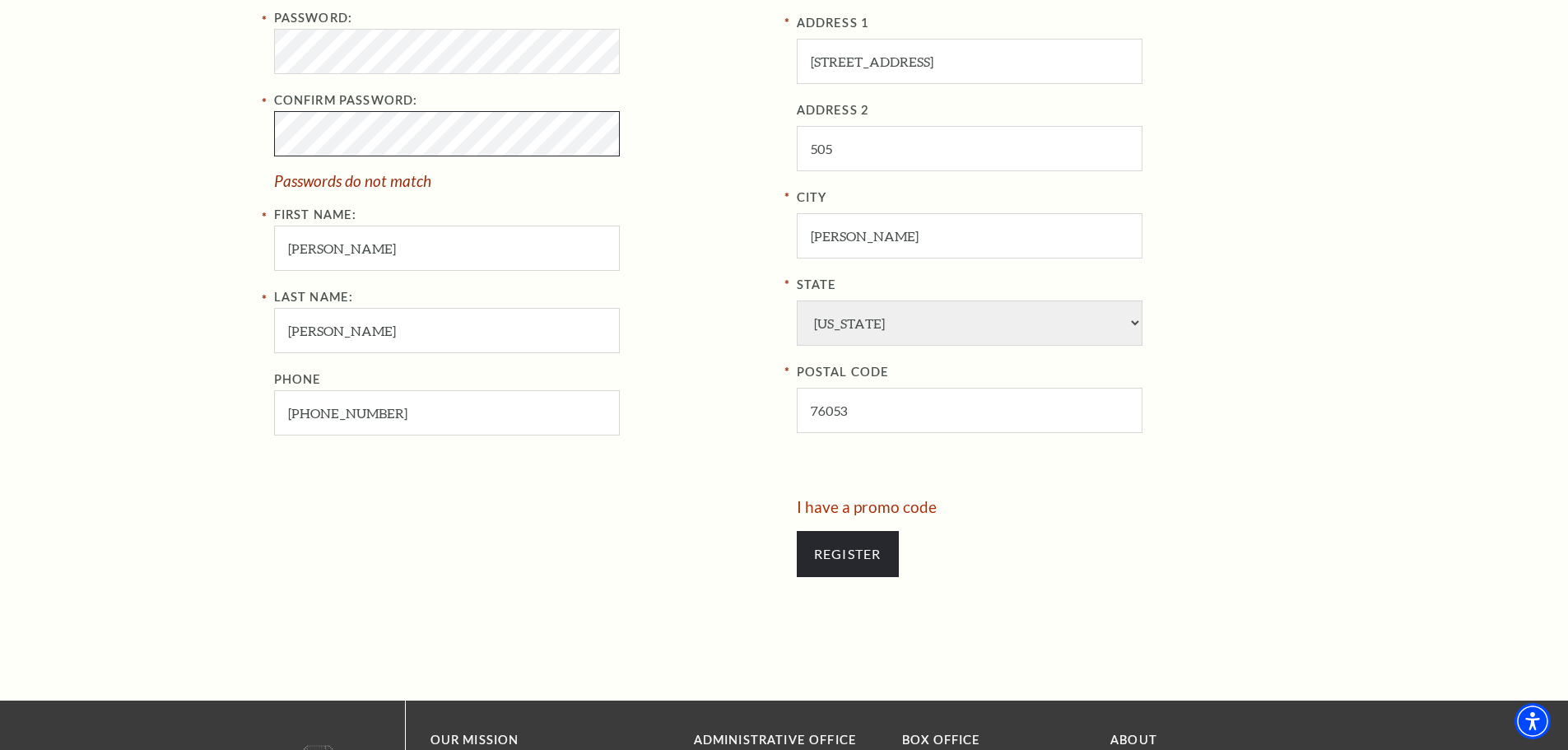
scroll to position [494, 0]
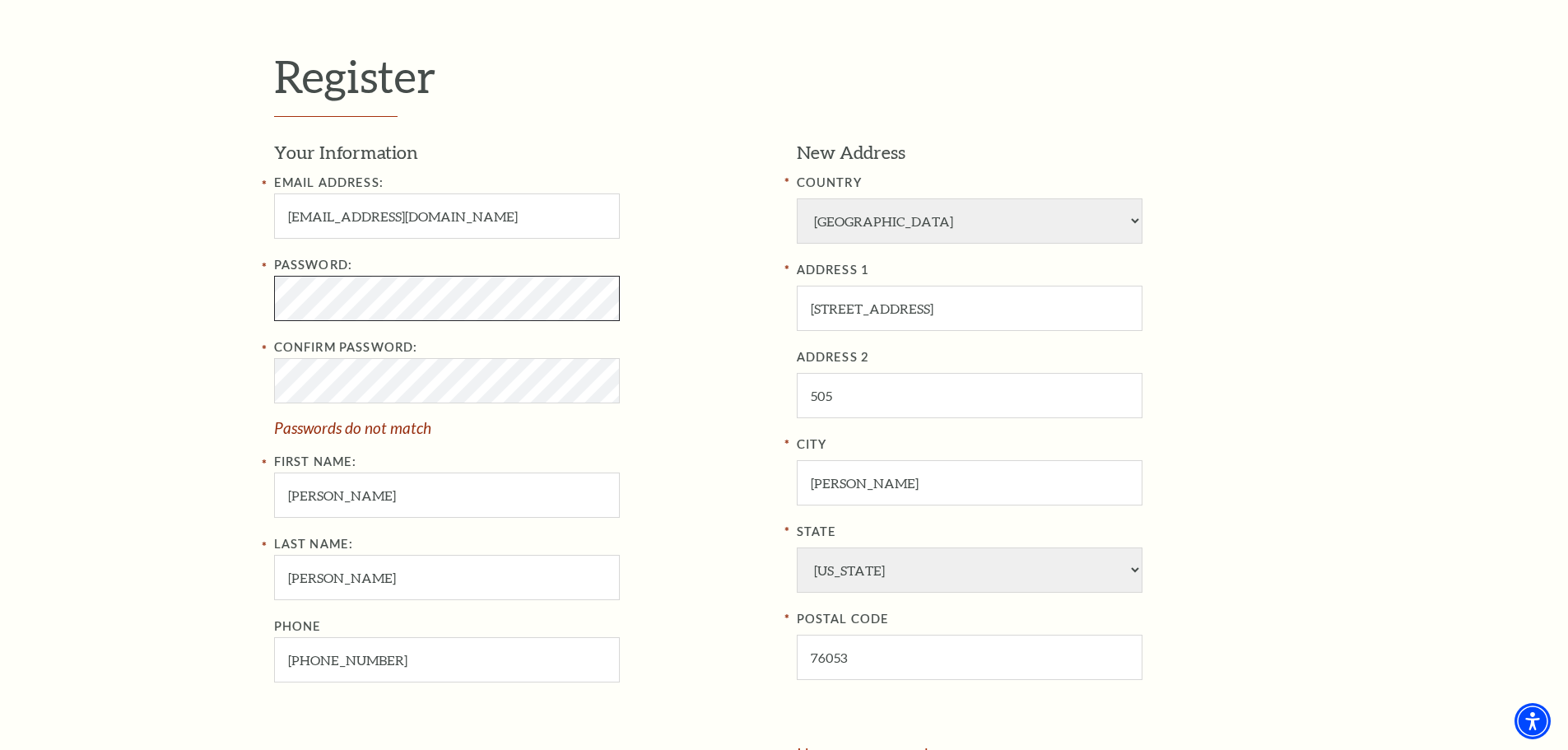
click at [202, 296] on div "Register Your Information Email Address: sarabirmingham@yahoo.com Password: Con…" at bounding box center [784, 445] width 1568 height 1005
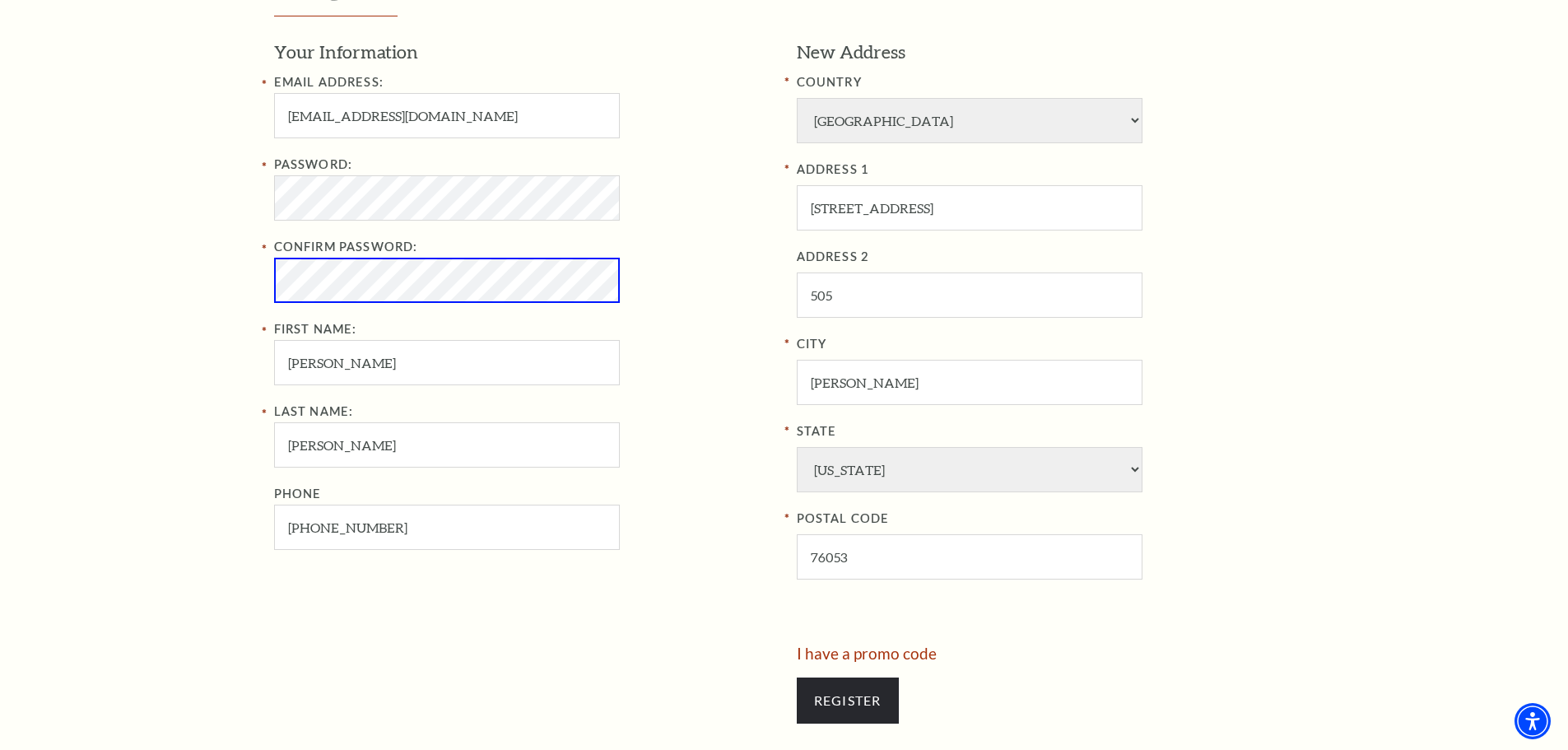
scroll to position [741, 0]
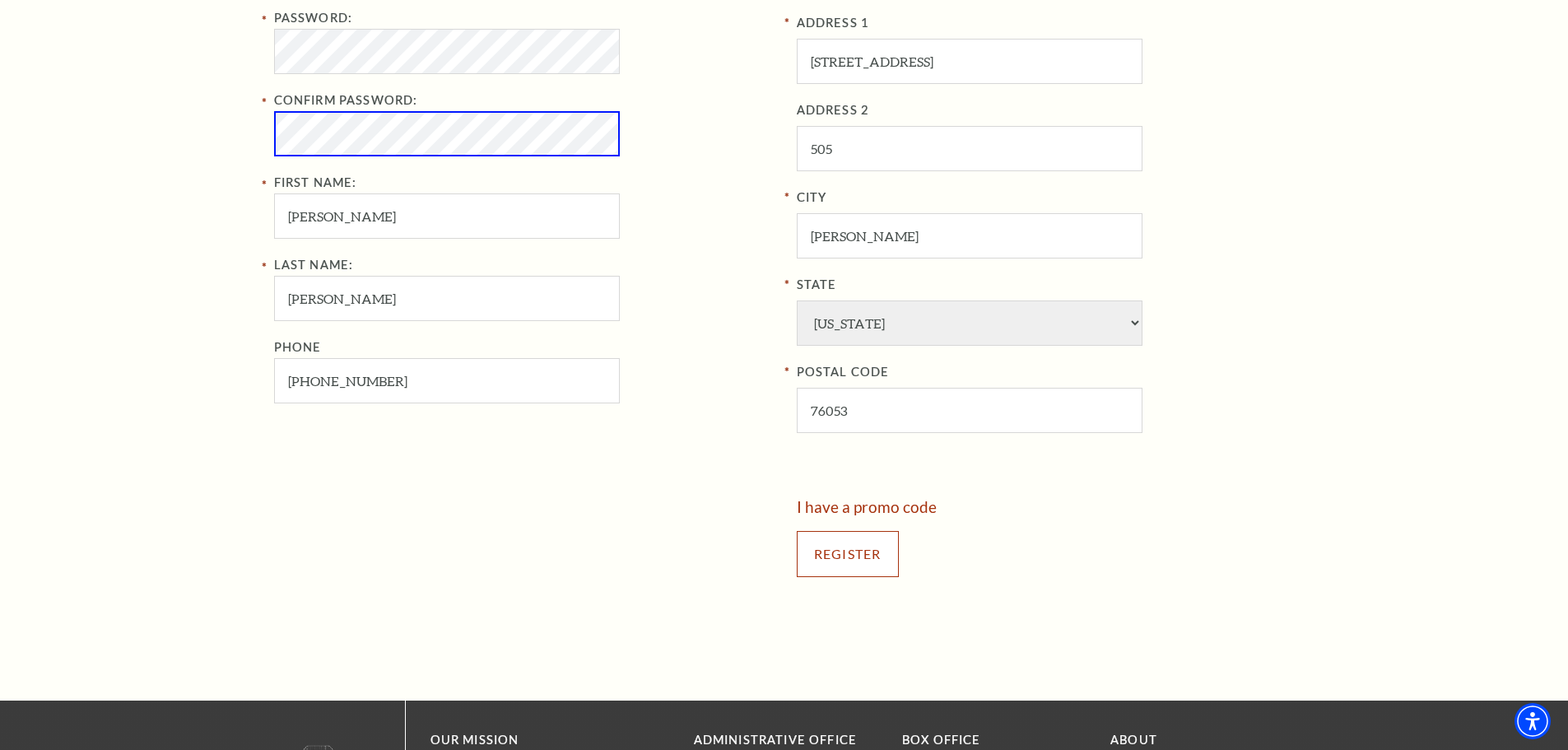
click at [871, 576] on input "Register" at bounding box center [847, 554] width 102 height 46
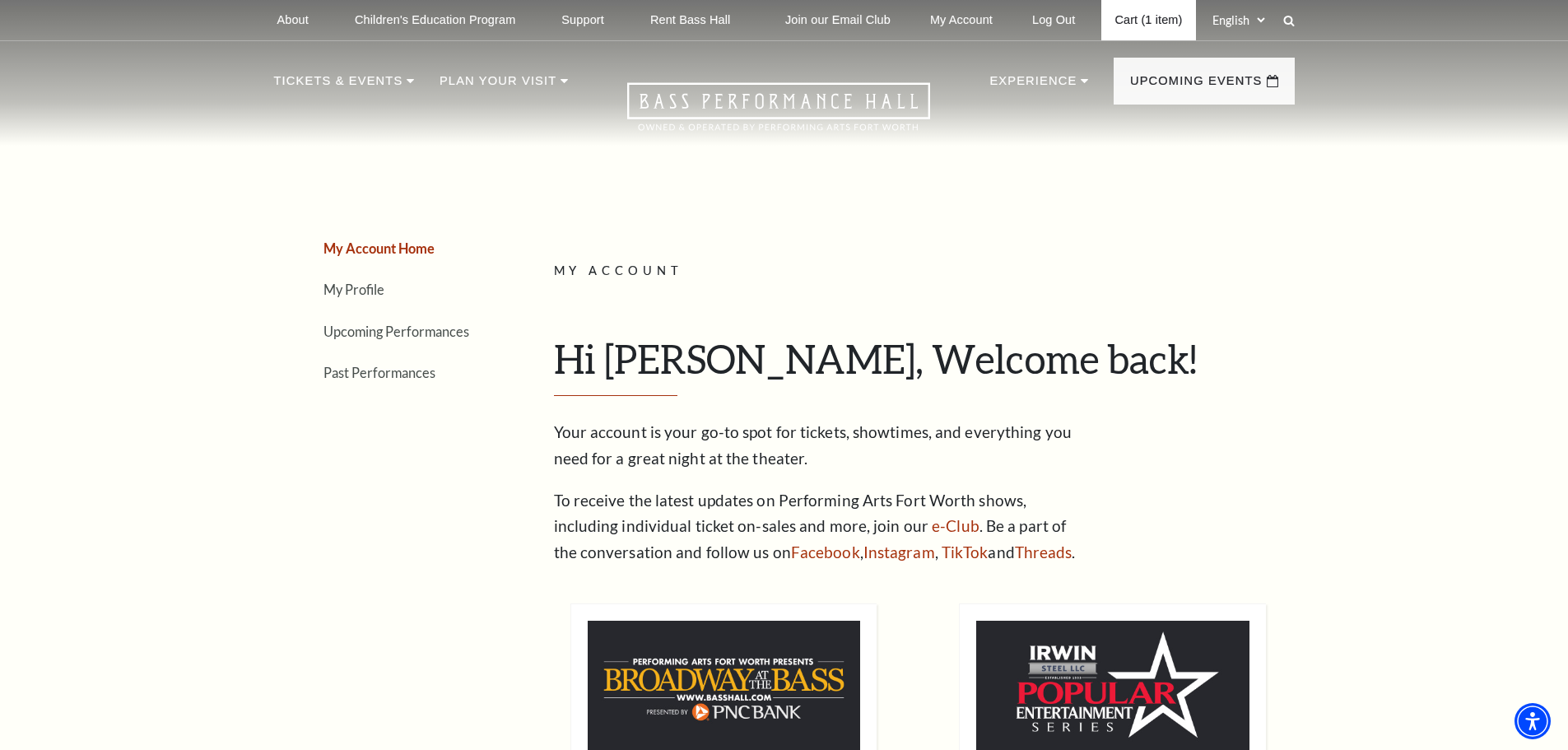
click at [1161, 13] on link "Cart (1 item)" at bounding box center [1149, 20] width 94 height 40
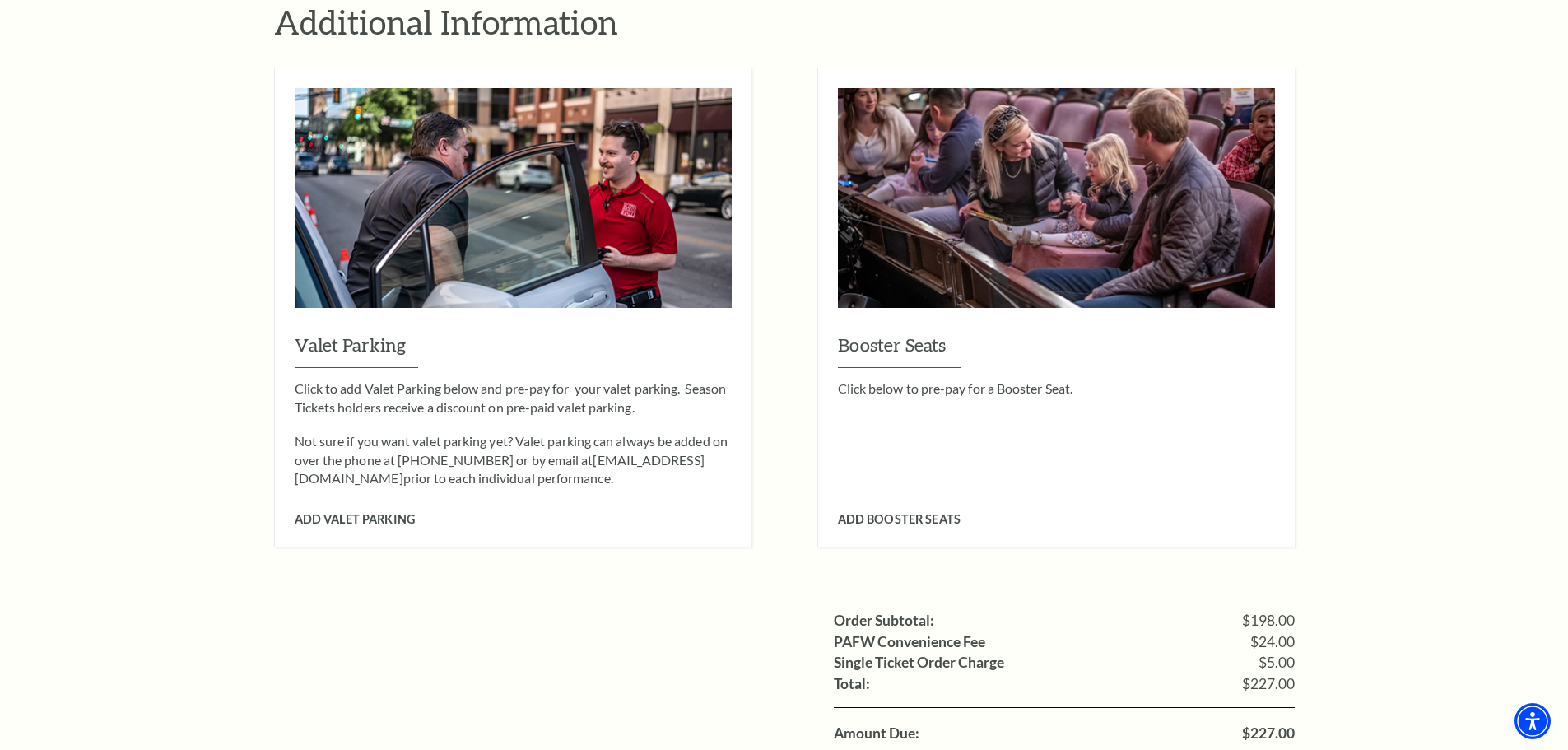
scroll to position [1482, 0]
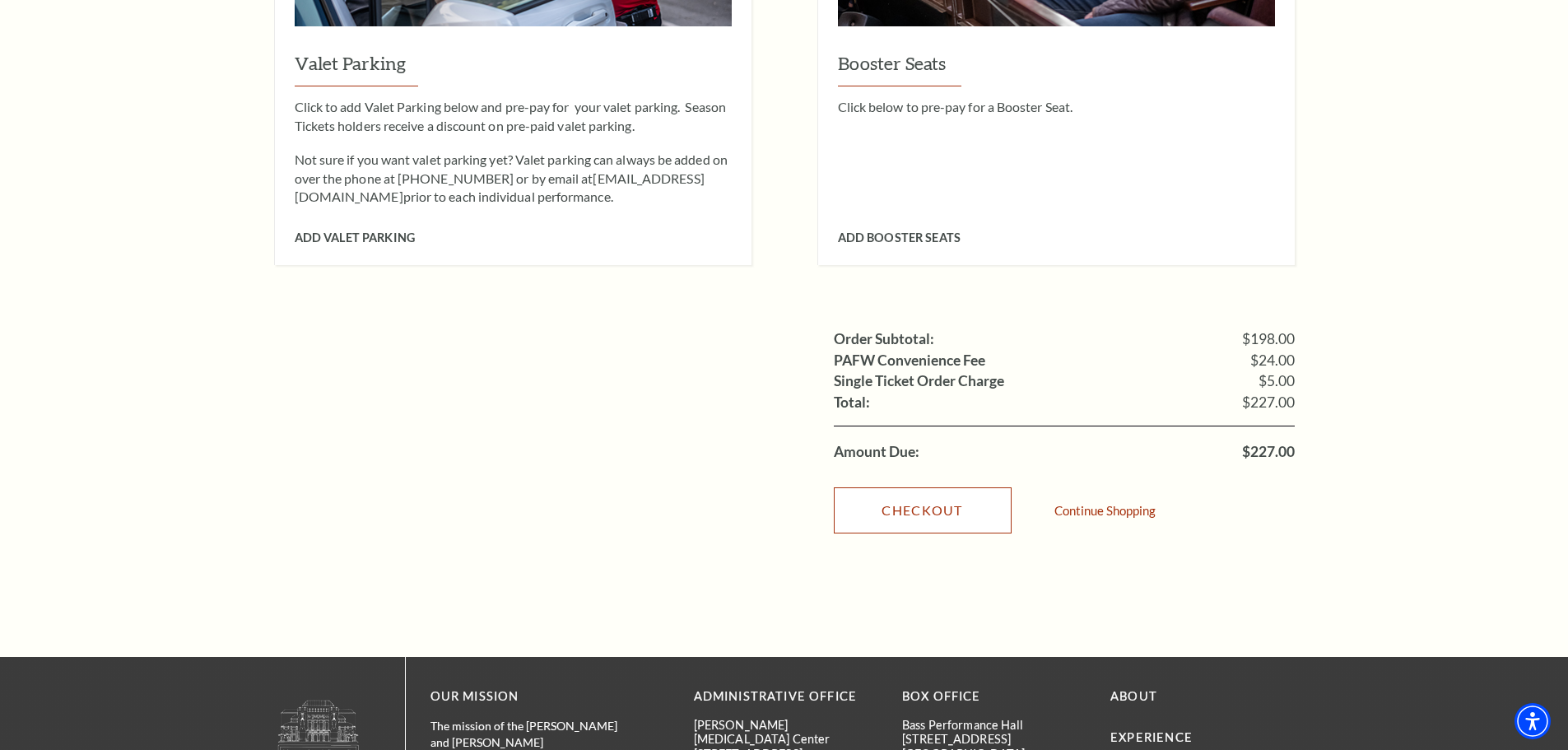
click at [894, 487] on link "Checkout" at bounding box center [921, 510] width 177 height 46
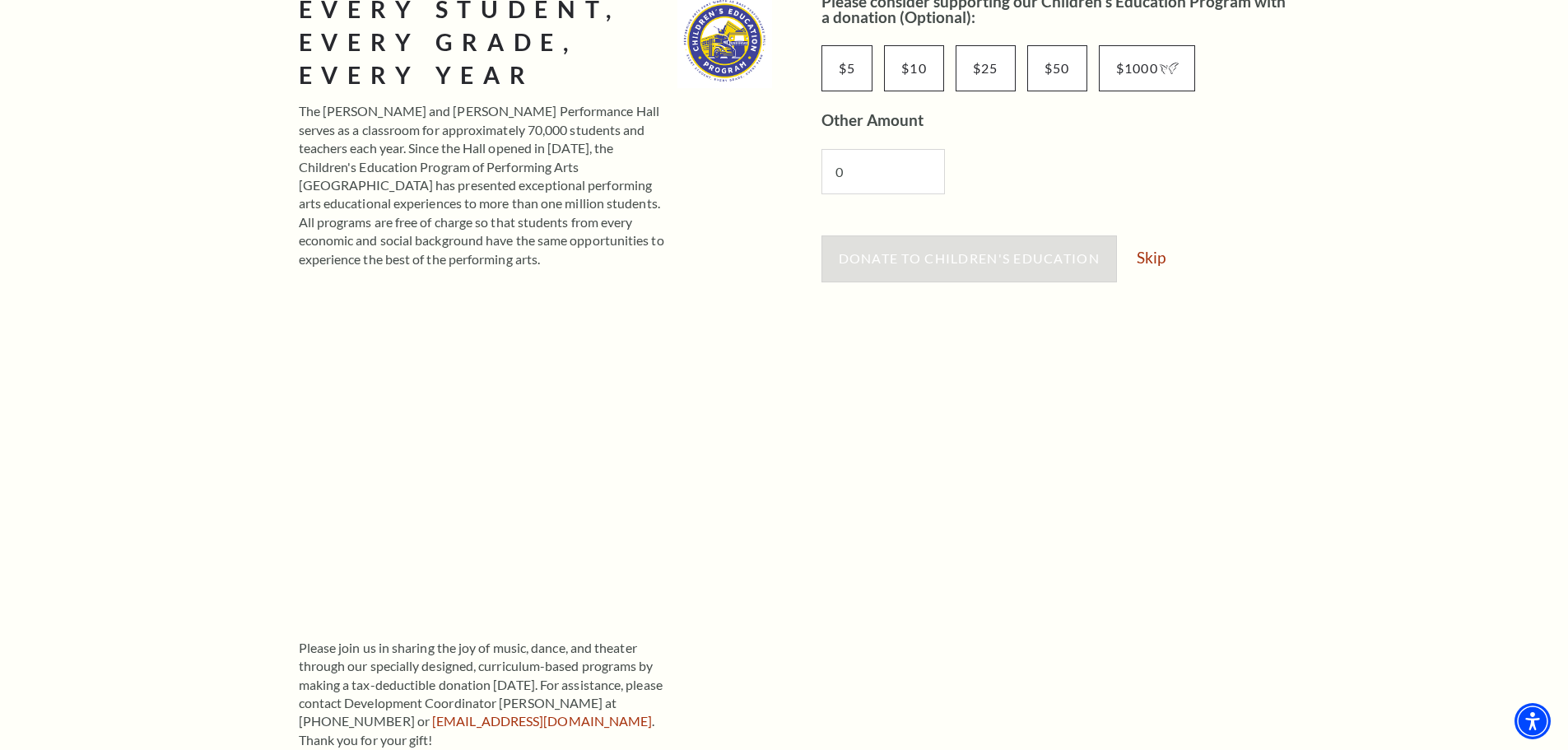
scroll to position [83, 0]
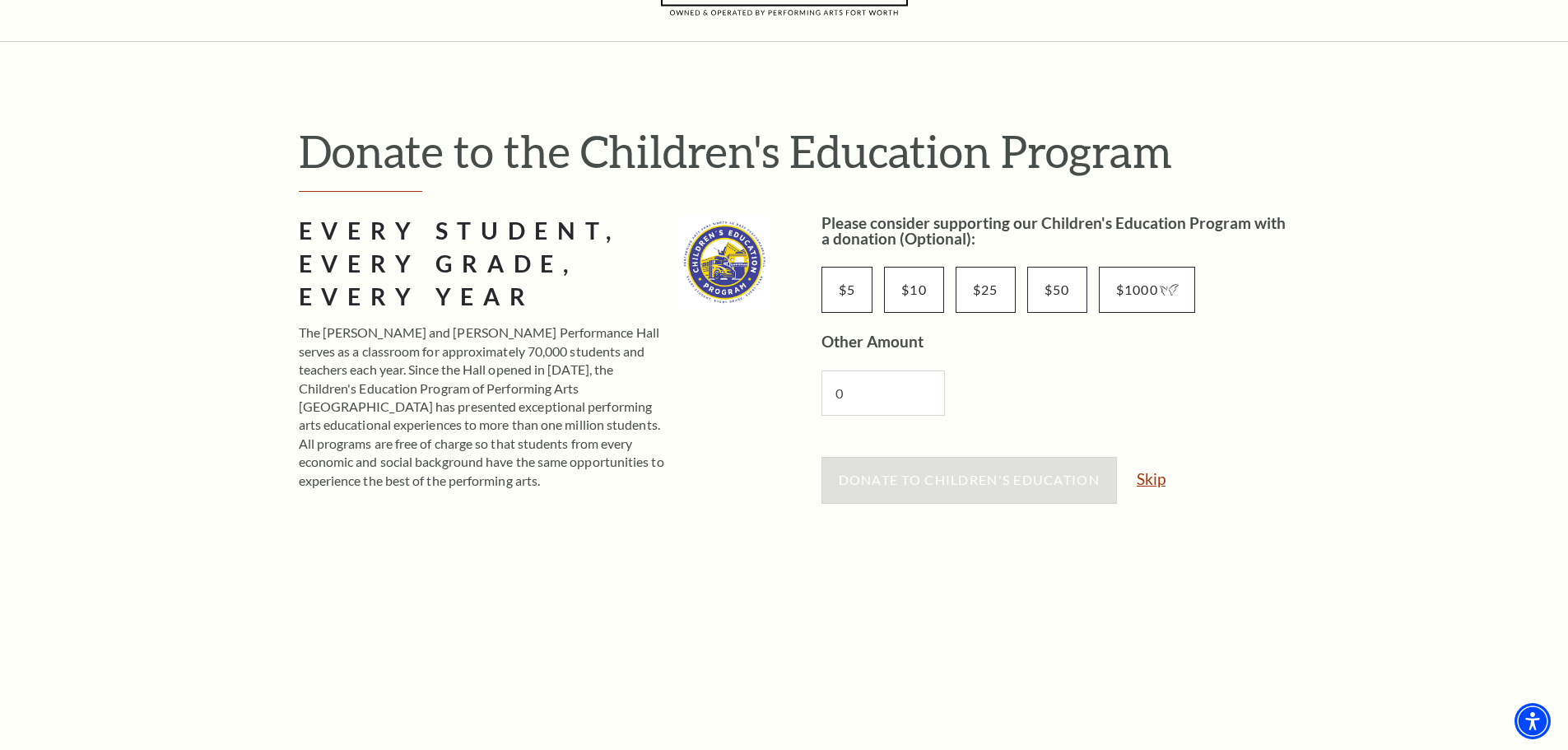
click at [1155, 481] on link "Skip" at bounding box center [1150, 479] width 29 height 16
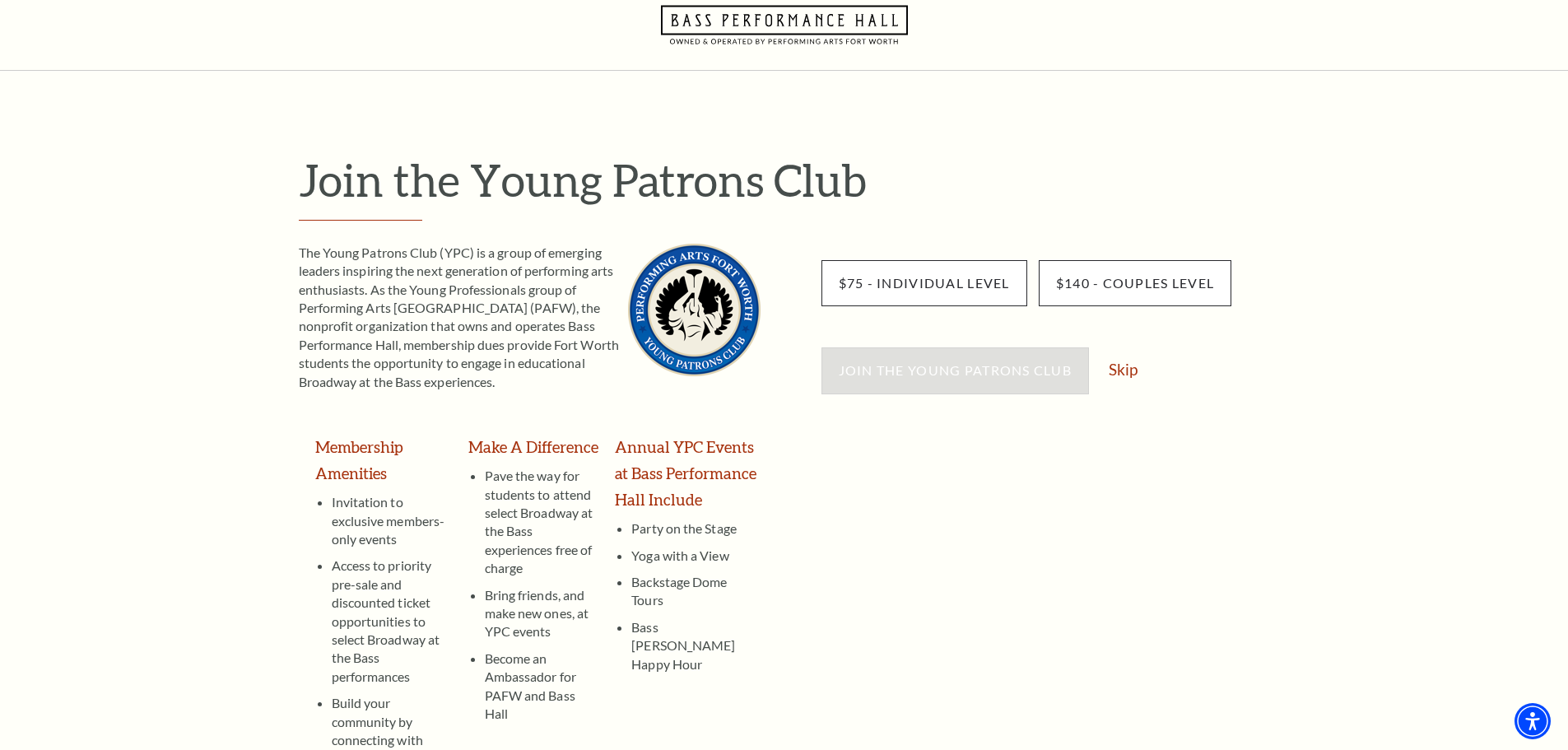
scroll to position [83, 0]
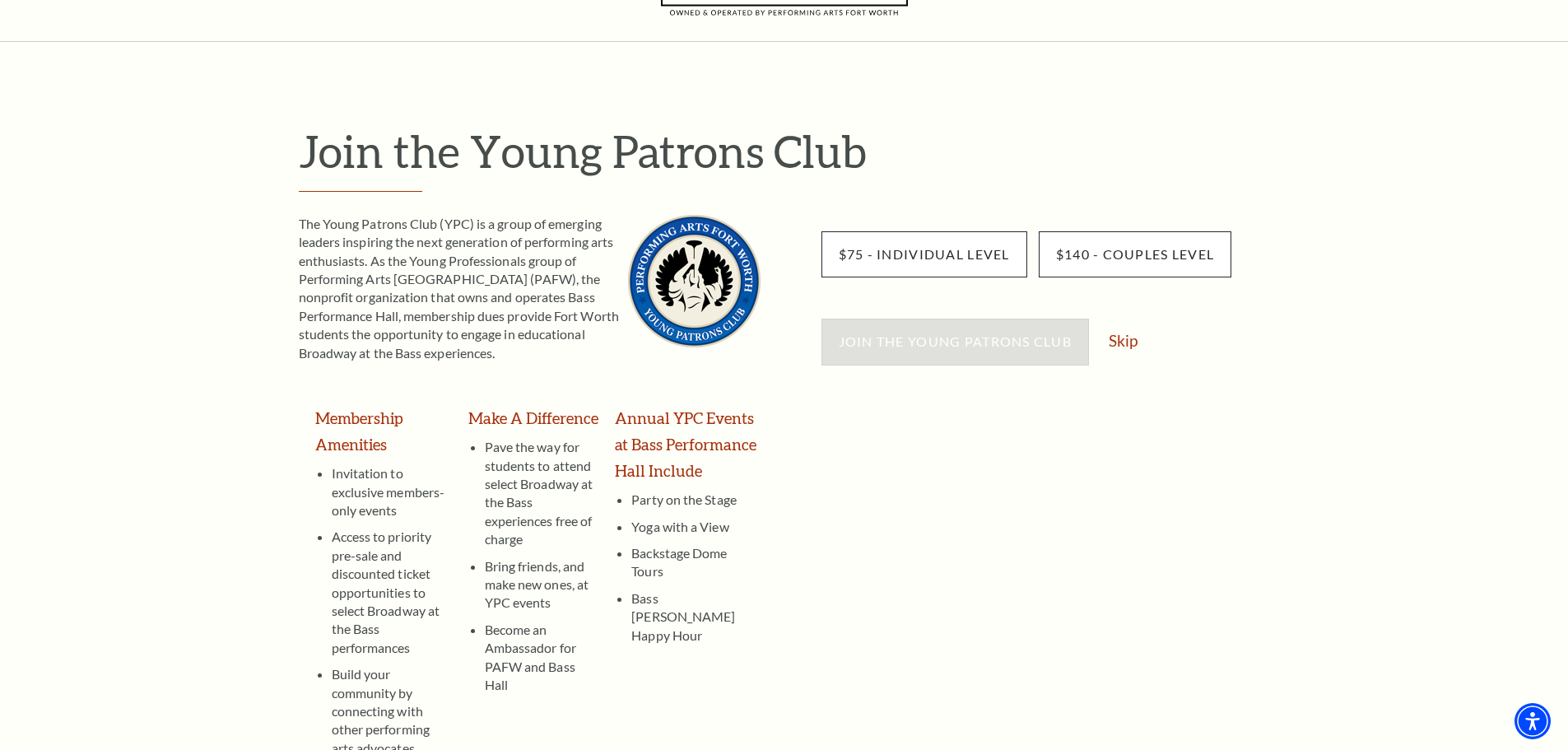
click at [1128, 352] on div "Join the Young Patrons Club Skip" at bounding box center [1058, 349] width 473 height 63
click at [1126, 344] on link "Skip" at bounding box center [1122, 340] width 29 height 16
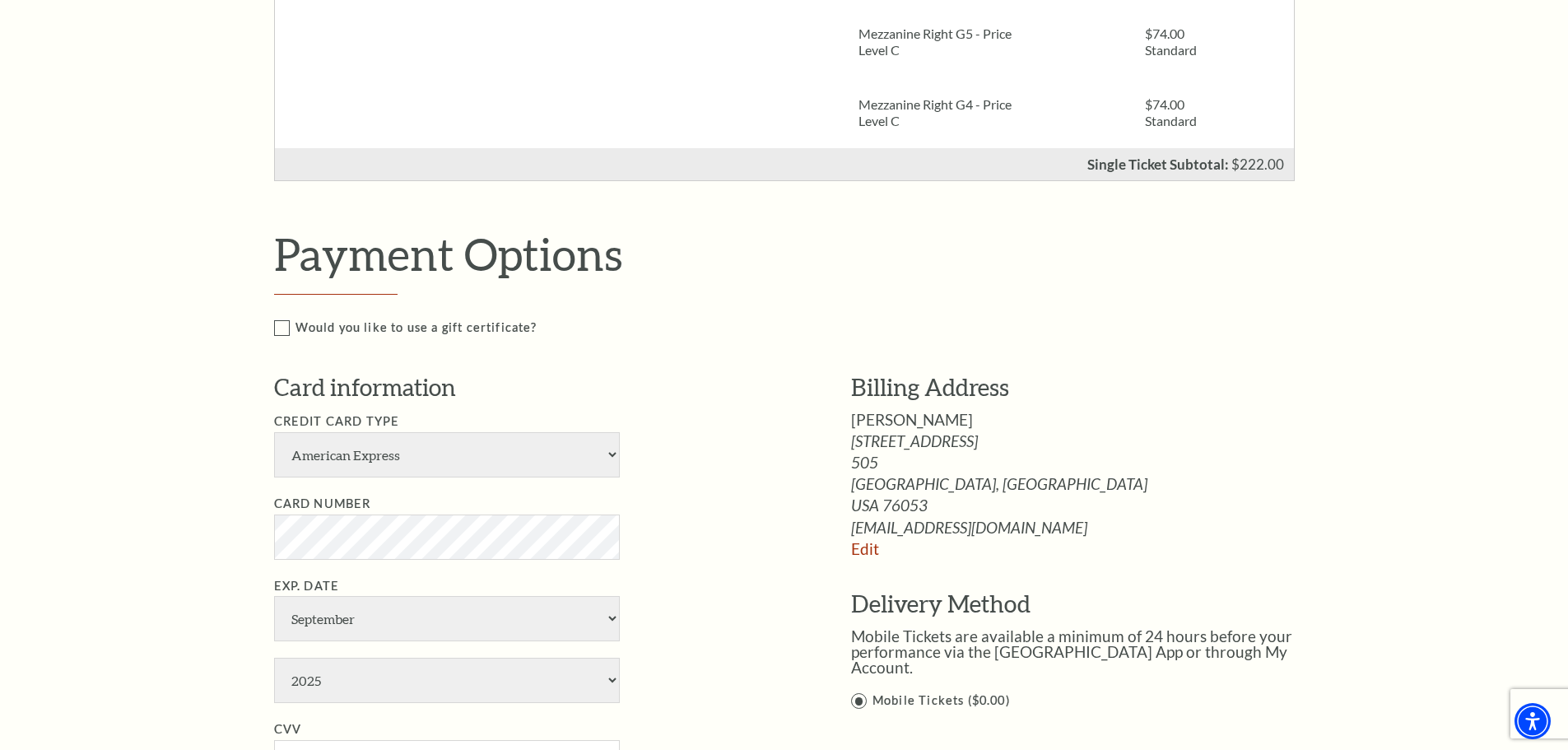
scroll to position [659, 0]
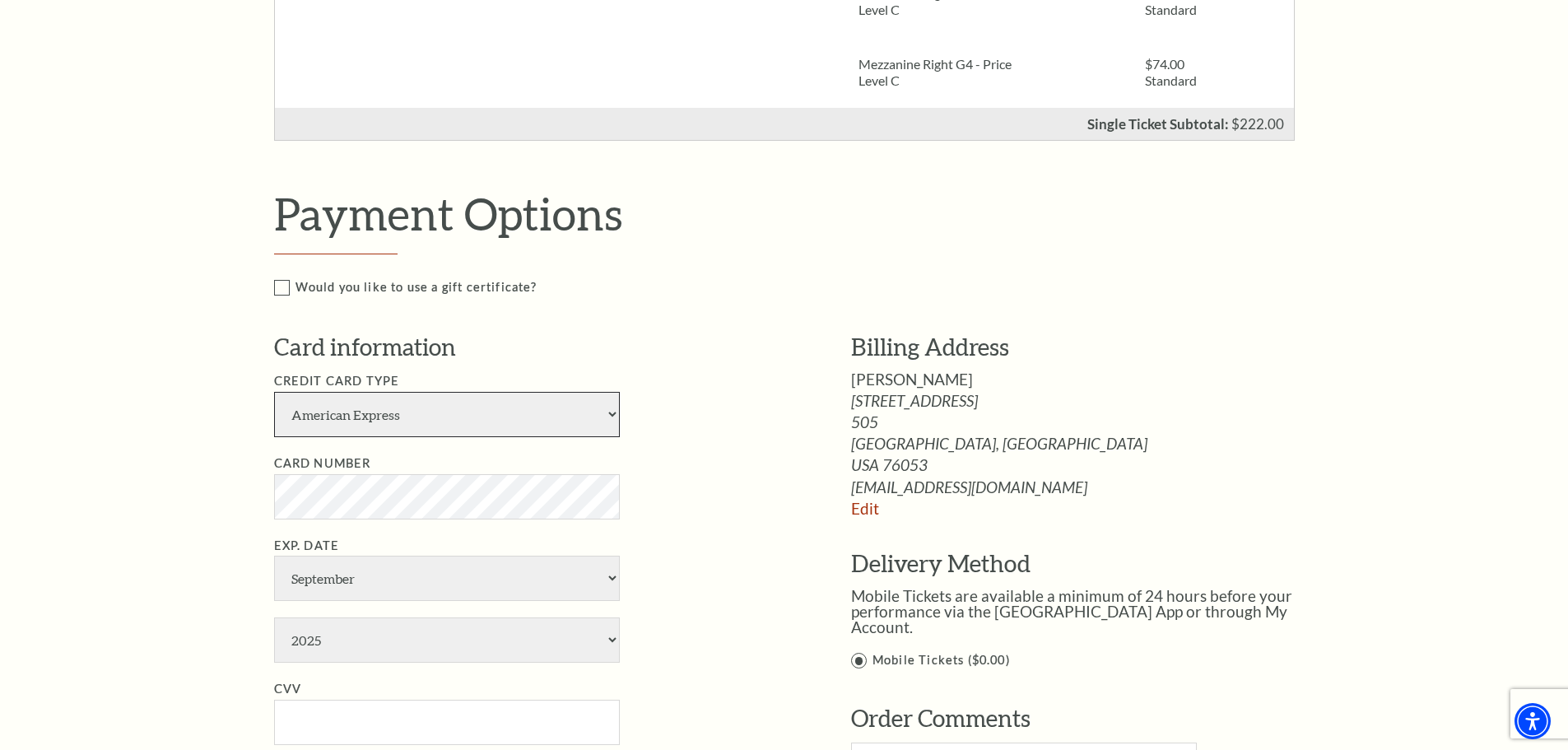
click at [505, 421] on select "American Express Visa Master Card Discover" at bounding box center [447, 414] width 345 height 45
select select "25"
click at [274, 391] on select "American Express Visa Master Card Discover" at bounding box center [447, 414] width 345 height 45
select select "6"
select select "2027"
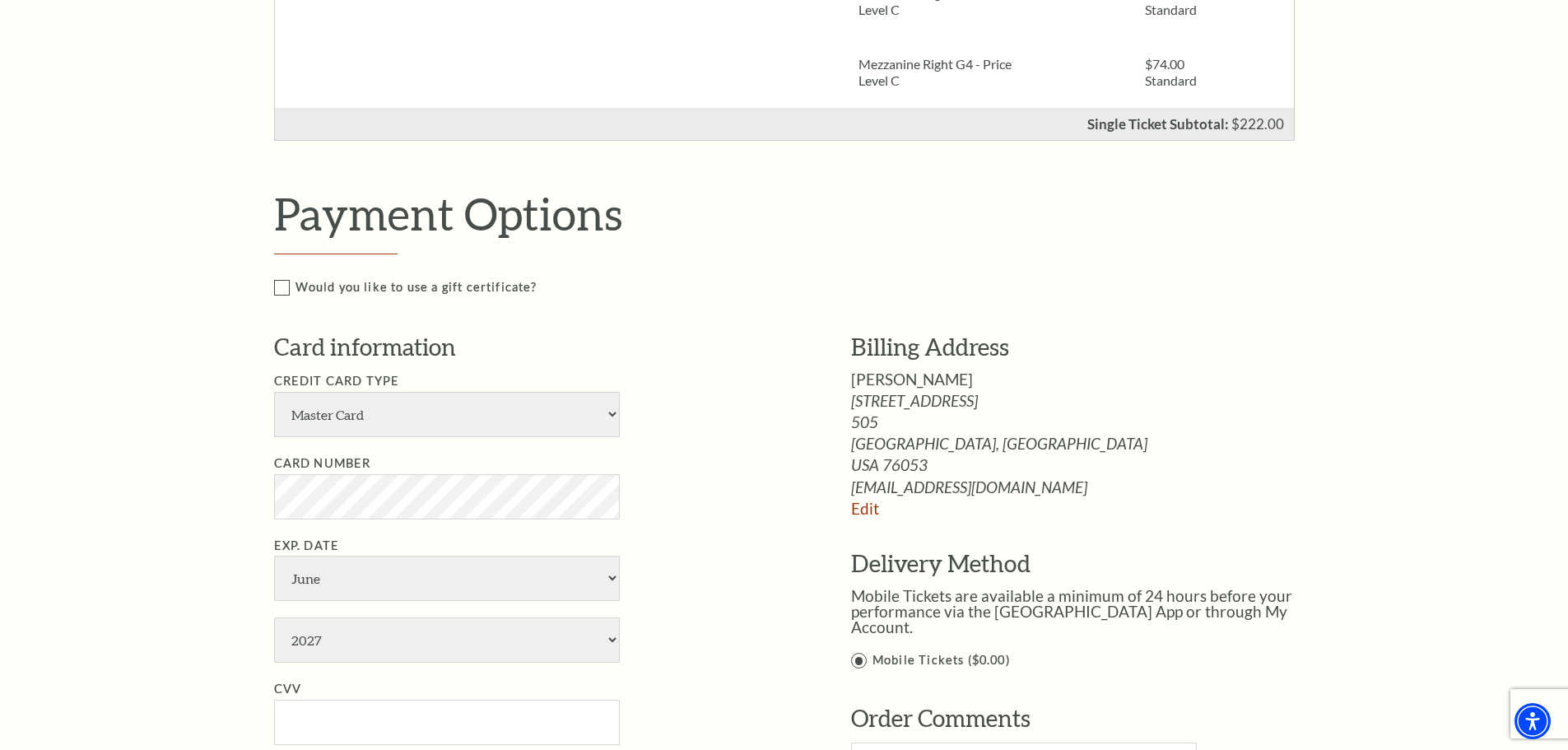
type input "425"
type input "Sara Armstrong"
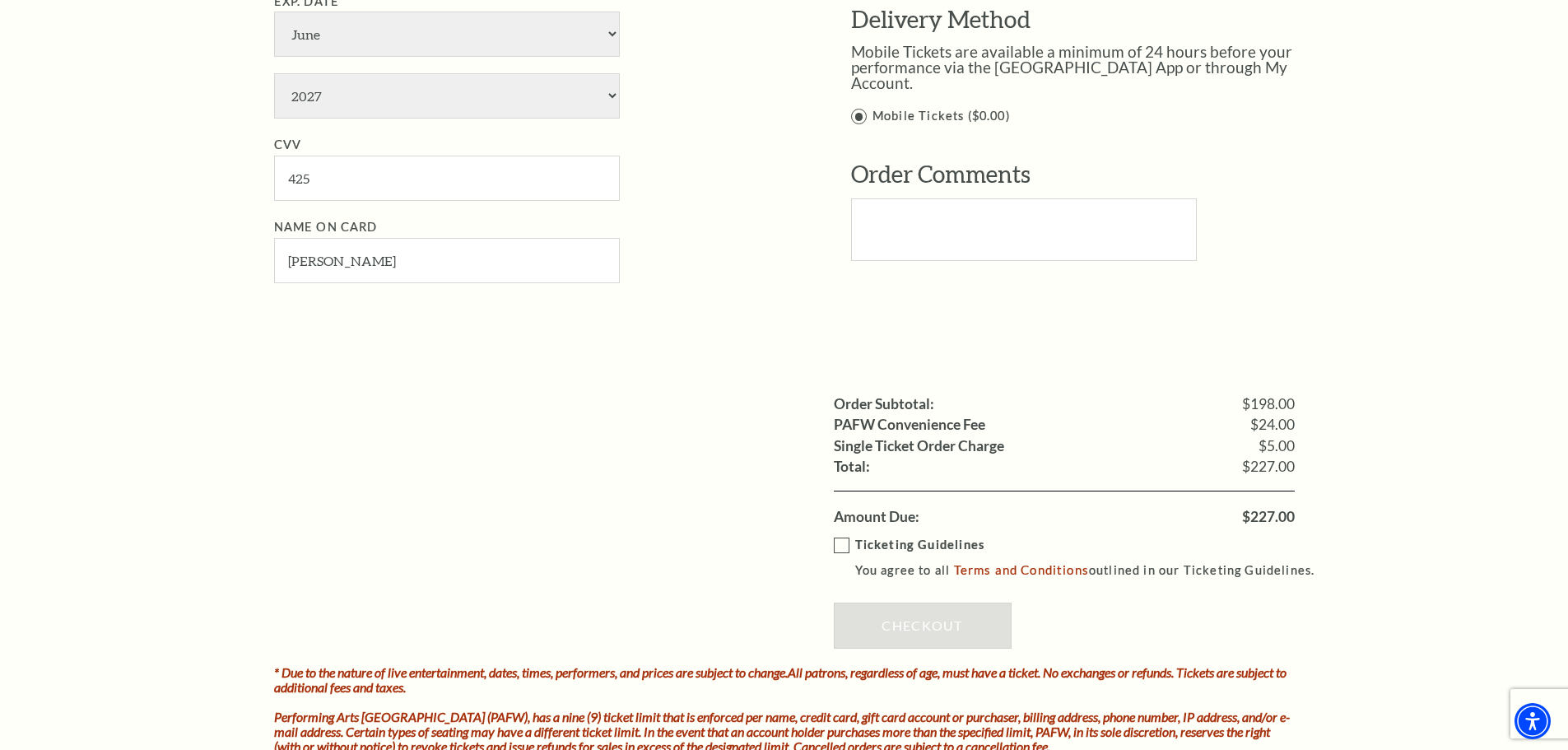
scroll to position [1235, 0]
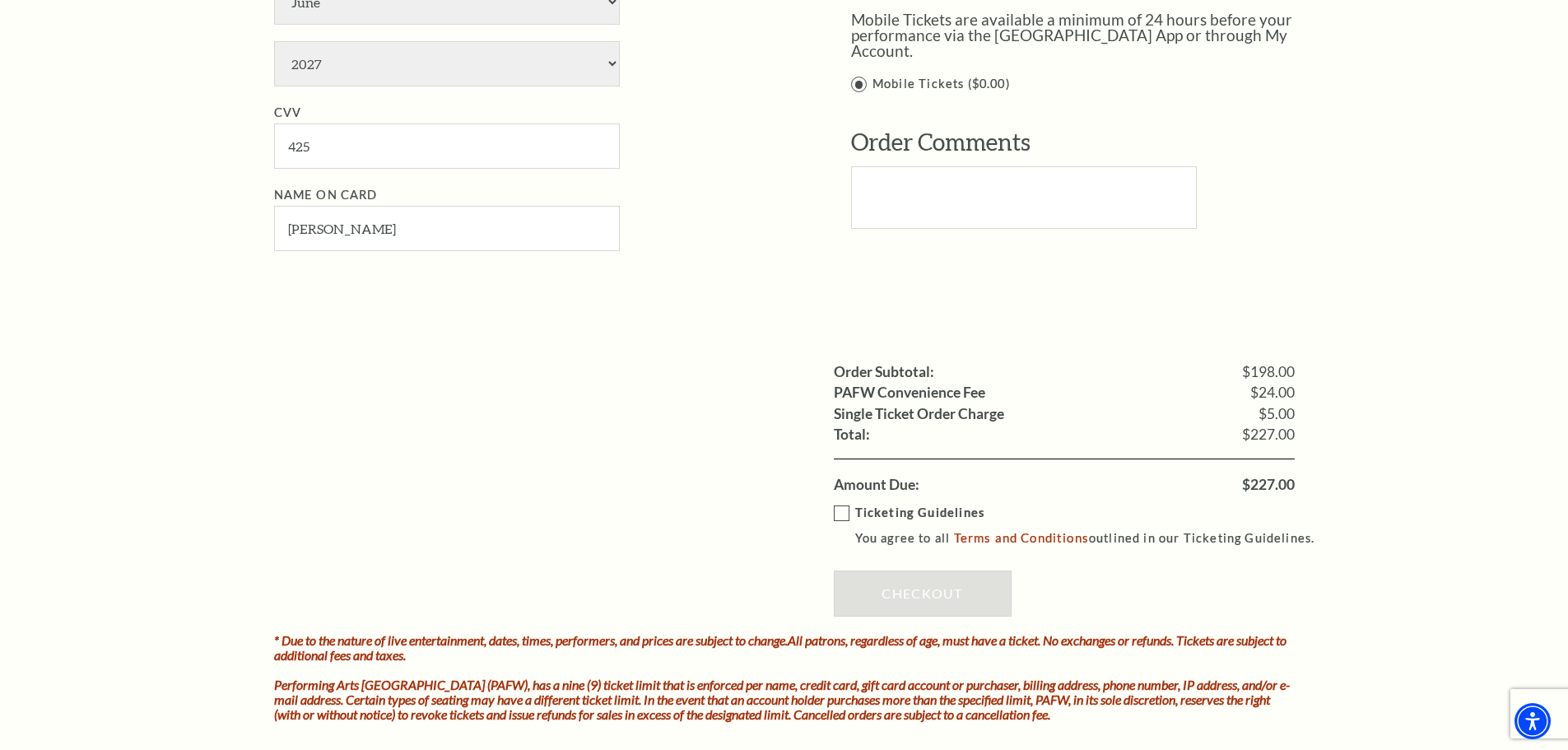
click at [835, 513] on label "Ticketing Guidelines You agree to all Terms and Conditions outlined in our Tick…" at bounding box center [1081, 526] width 496 height 45
click at [0, 0] on input "Ticketing Guidelines You agree to all Terms and Conditions outlined in our Tick…" at bounding box center [0, 0] width 0 height 0
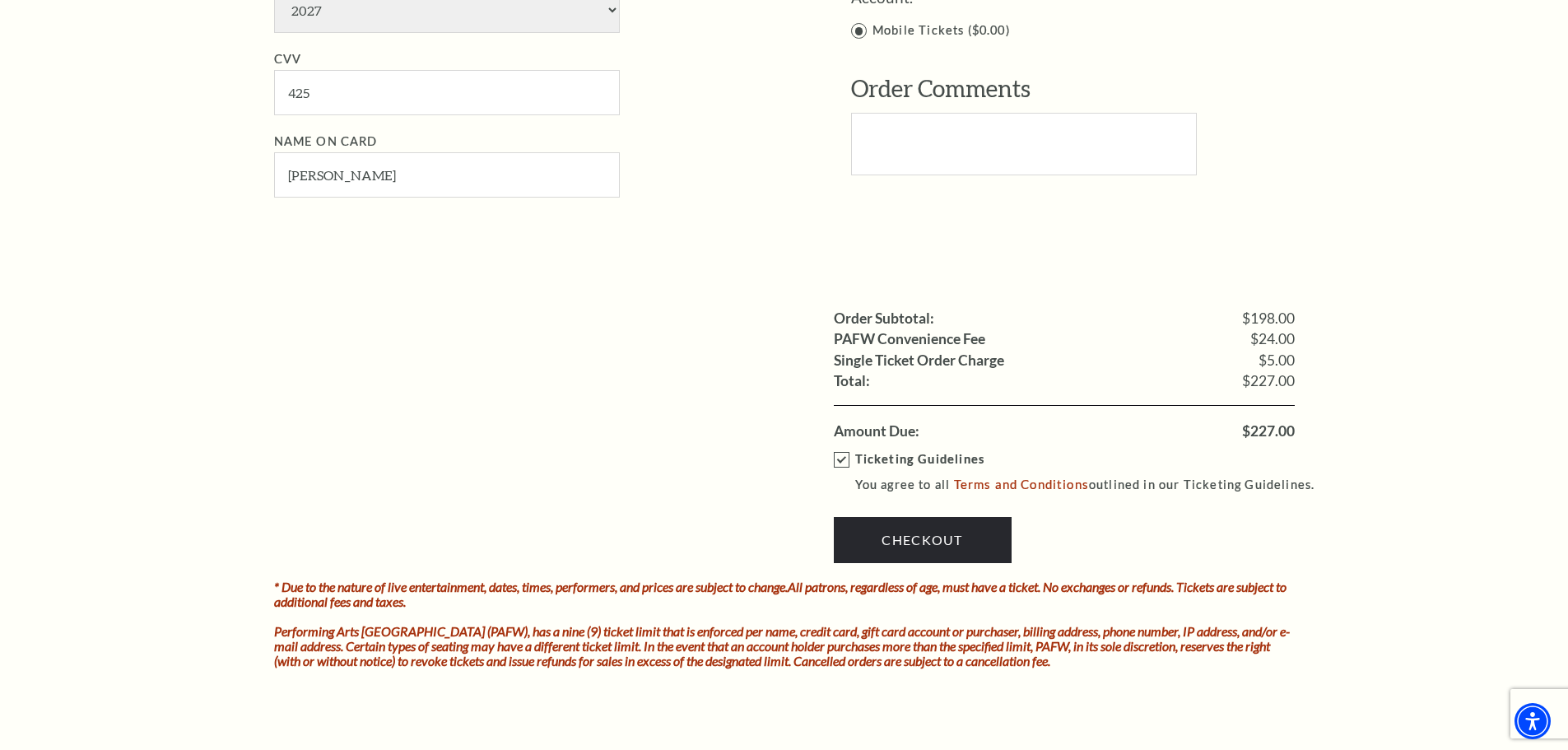
scroll to position [1317, 0]
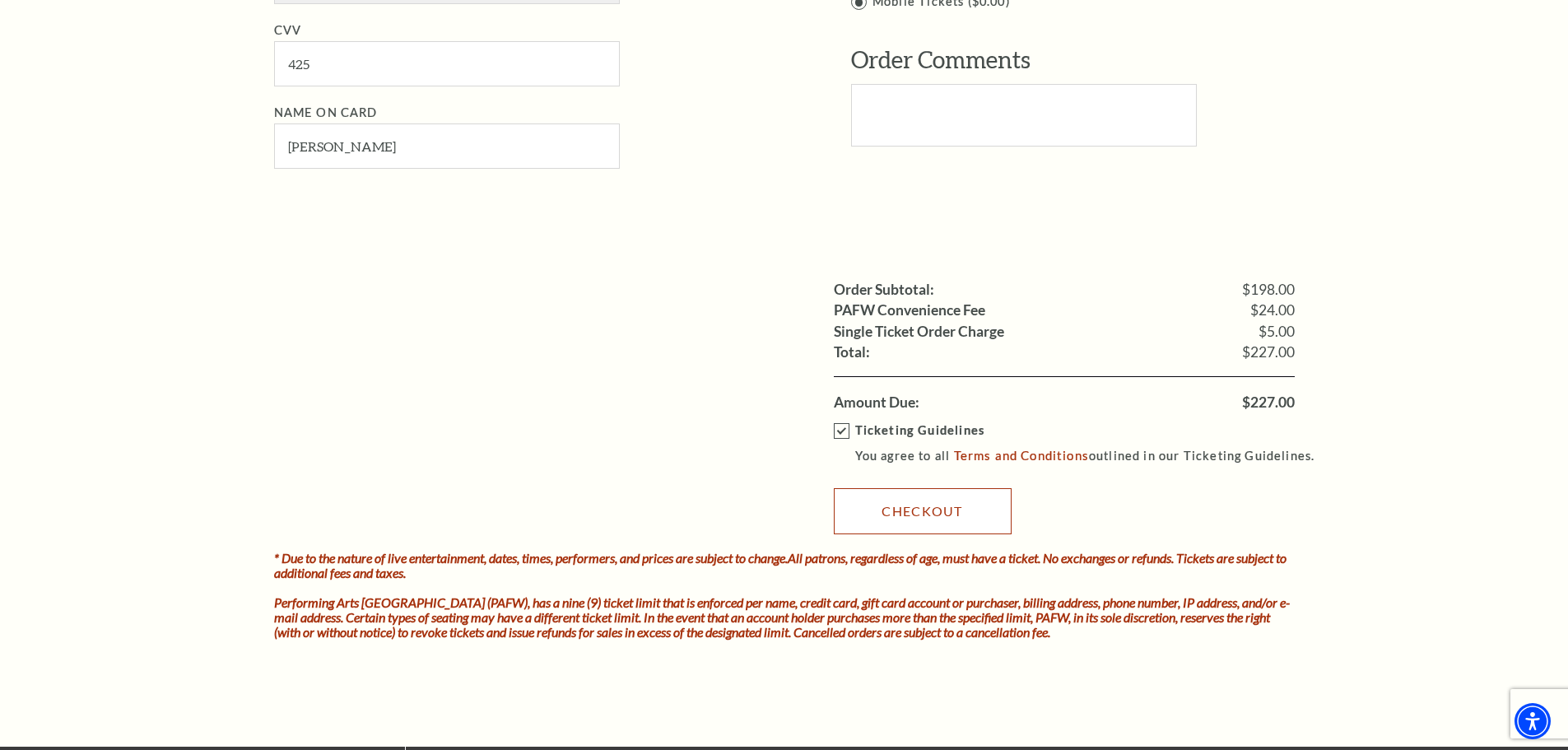
click at [932, 508] on link "Checkout" at bounding box center [921, 511] width 177 height 46
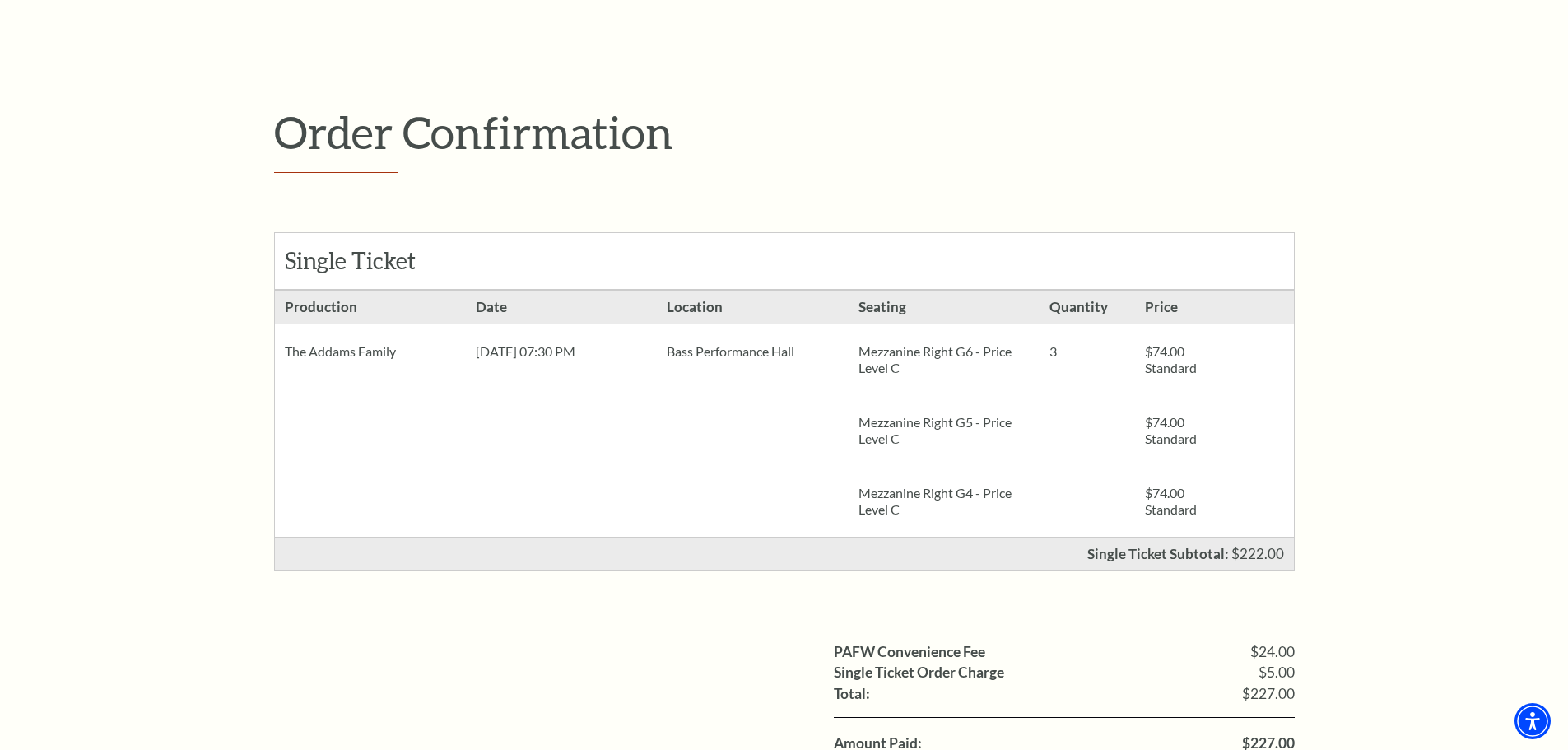
scroll to position [247, 0]
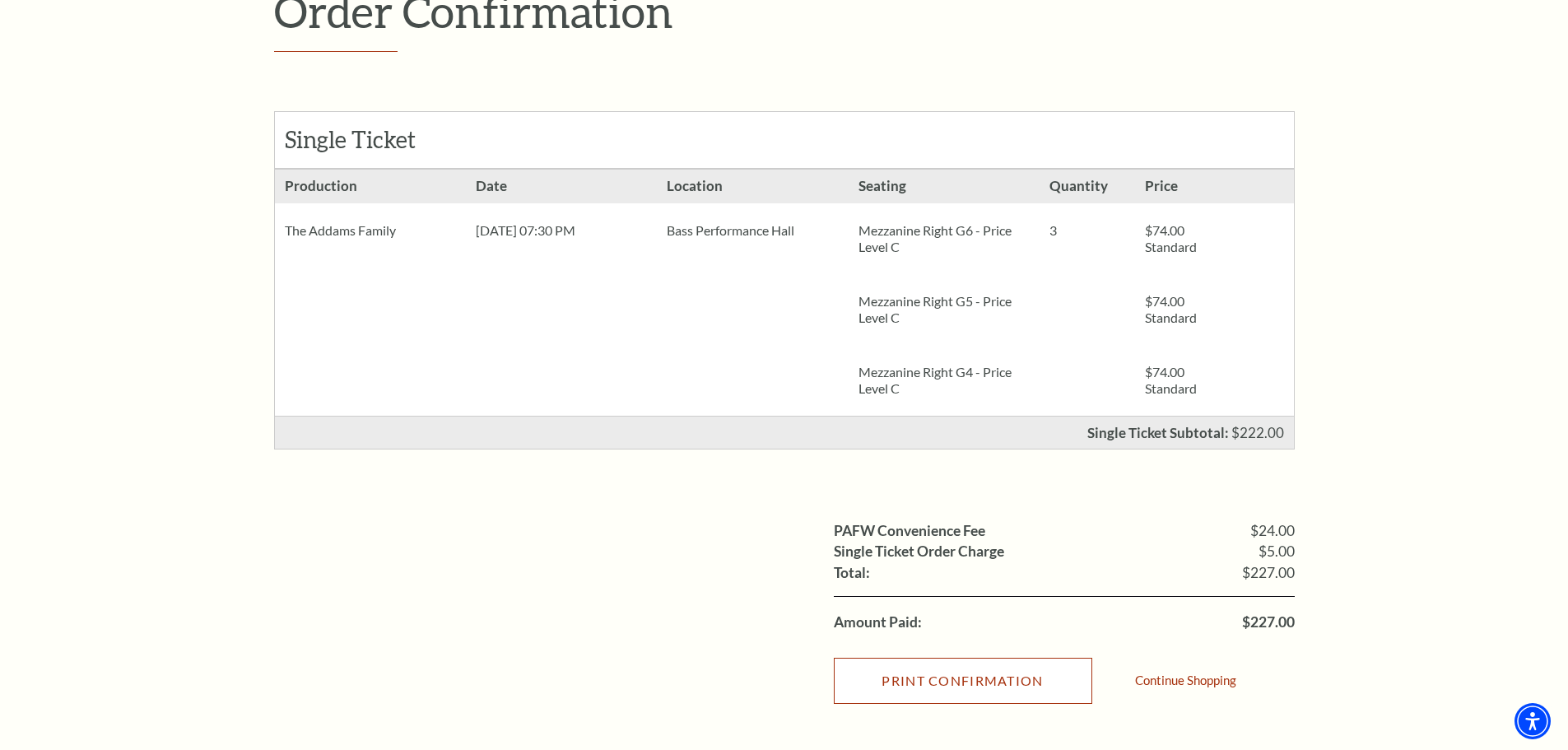
click at [961, 694] on input "Print Confirmation" at bounding box center [962, 681] width 258 height 46
